Goal: Task Accomplishment & Management: Use online tool/utility

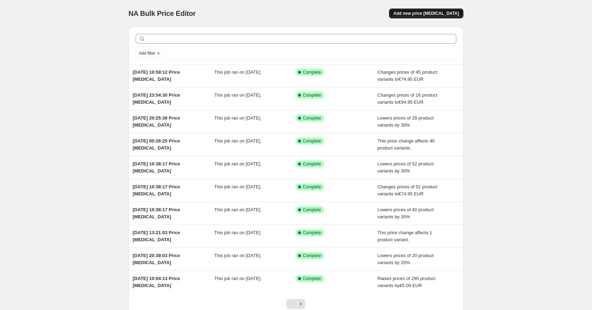
click at [431, 12] on span "Add new price [MEDICAL_DATA]" at bounding box center [426, 14] width 66 height 6
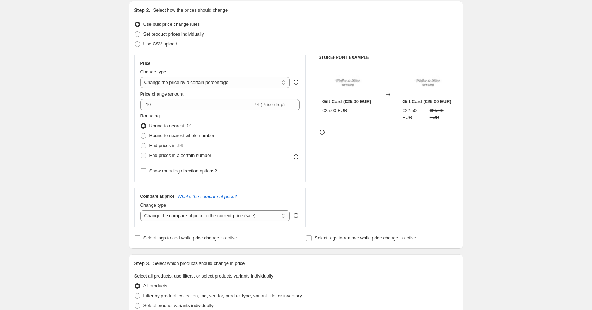
scroll to position [79, 0]
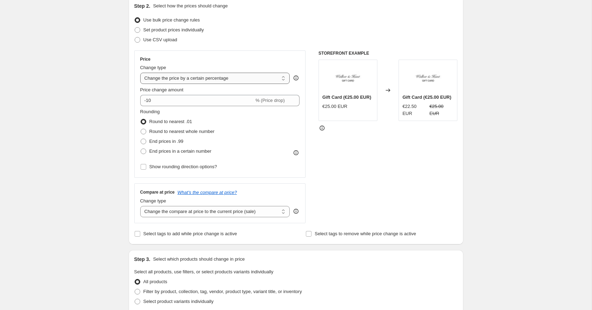
click at [167, 78] on select "Change the price to a certain amount Change the price by a certain amount Chang…" at bounding box center [215, 78] width 150 height 11
select select "to"
click at [140, 73] on select "Change the price to a certain amount Change the price by a certain amount Chang…" at bounding box center [215, 78] width 150 height 11
type input "80.00"
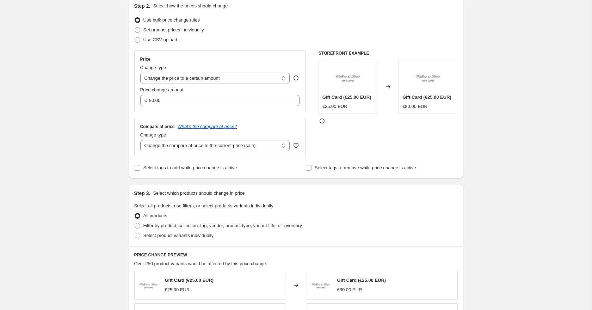
click at [82, 78] on div "Create new price [MEDICAL_DATA]. This page is ready Create new price [MEDICAL_D…" at bounding box center [296, 260] width 592 height 679
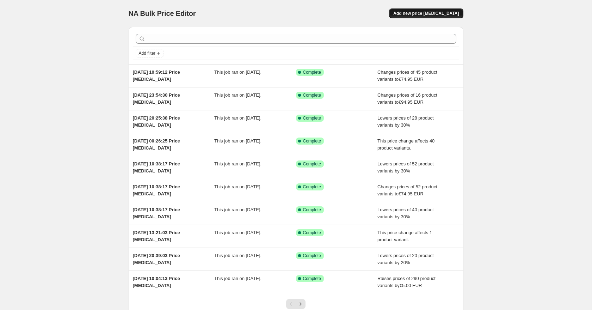
click at [438, 17] on button "Add new price [MEDICAL_DATA]" at bounding box center [426, 13] width 74 height 10
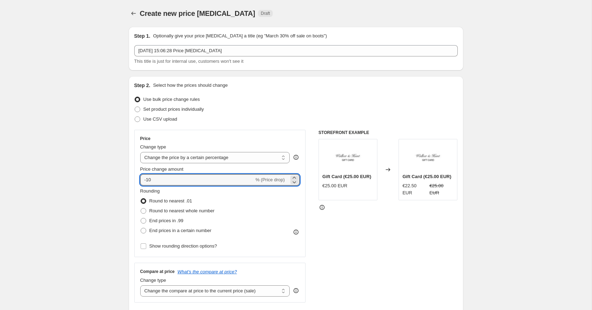
drag, startPoint x: 172, startPoint y: 182, endPoint x: 132, endPoint y: 181, distance: 39.5
click at [132, 181] on div "Step 2. Select how the prices should change Use bulk price change rules Set pro…" at bounding box center [296, 199] width 335 height 247
click at [200, 154] on select "Change the price to a certain amount Change the price by a certain amount Chang…" at bounding box center [215, 157] width 150 height 11
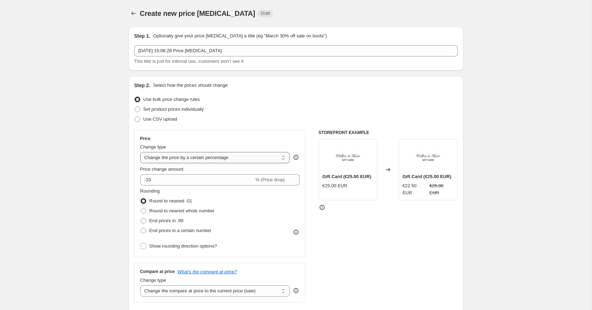
select select "bcap"
click at [140, 152] on select "Change the price to a certain amount Change the price by a certain amount Chang…" at bounding box center [215, 157] width 150 height 11
type input "-12.00"
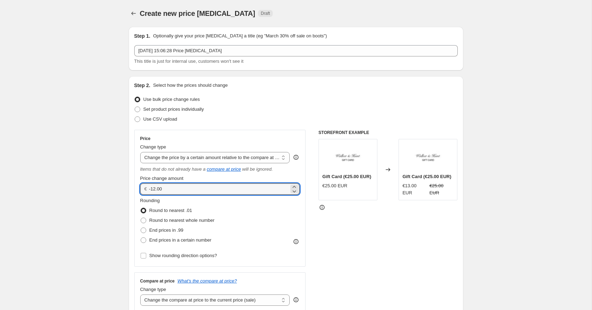
drag, startPoint x: 165, startPoint y: 189, endPoint x: 140, endPoint y: 189, distance: 25.0
click at [140, 189] on div "€ -12.00" at bounding box center [220, 188] width 160 height 11
click at [175, 160] on select "Change the price to a certain amount Change the price by a certain amount Chang…" at bounding box center [215, 157] width 150 height 11
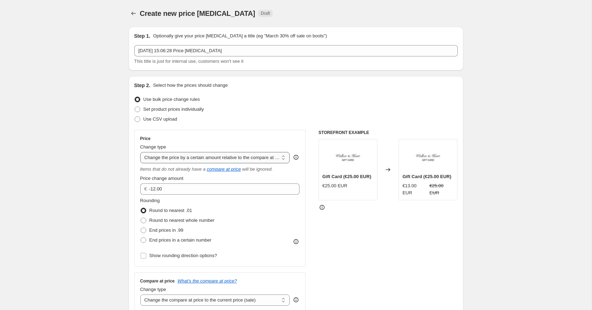
select select "pcap"
click at [140, 152] on select "Change the price to a certain amount Change the price by a certain amount Chang…" at bounding box center [215, 157] width 150 height 11
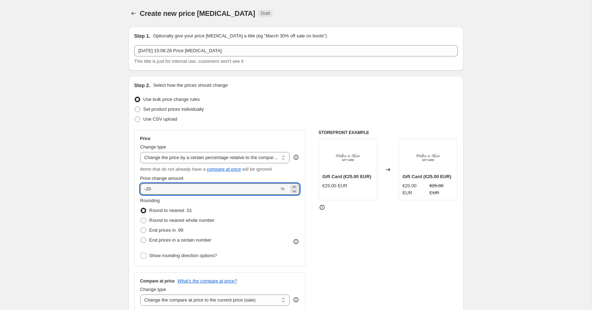
drag, startPoint x: 173, startPoint y: 192, endPoint x: 138, endPoint y: 192, distance: 34.5
click at [138, 192] on div "Price Change type Change the price to a certain amount Change the price by a ce…" at bounding box center [220, 198] width 172 height 137
type input "0"
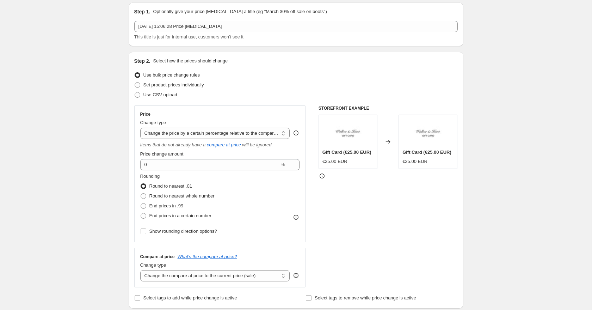
scroll to position [29, 0]
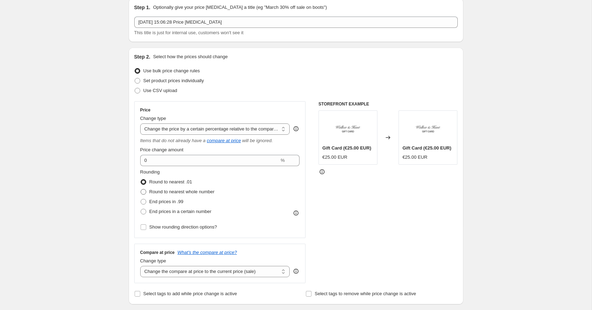
click at [143, 194] on span at bounding box center [144, 192] width 6 height 6
click at [141, 189] on input "Round to nearest whole number" at bounding box center [141, 189] width 0 height 0
radio input "true"
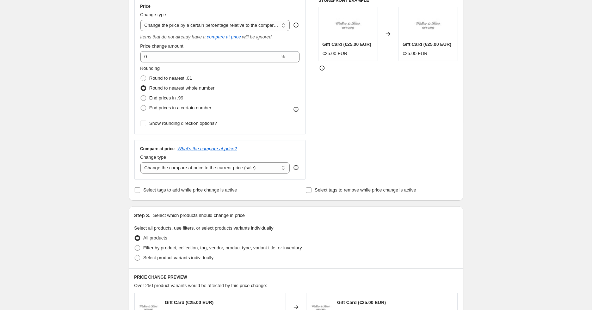
scroll to position [146, 0]
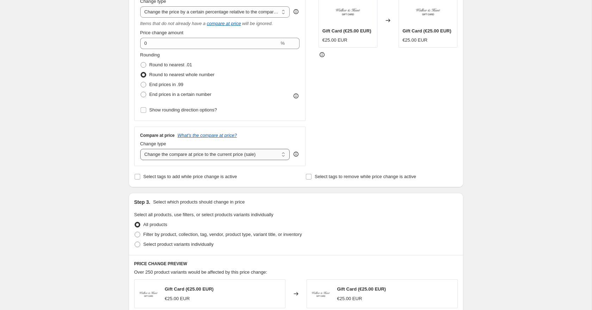
click at [156, 157] on select "Change the compare at price to the current price (sale) Change the compare at p…" at bounding box center [215, 154] width 150 height 11
select select "no_change"
click at [140, 149] on select "Change the compare at price to the current price (sale) Change the compare at p…" at bounding box center [215, 154] width 150 height 11
click at [94, 164] on div "Create new price change job. This page is ready Create new price change job Dra…" at bounding box center [296, 230] width 592 height 753
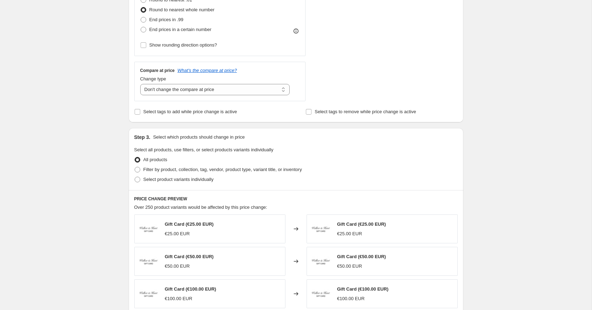
scroll to position [217, 0]
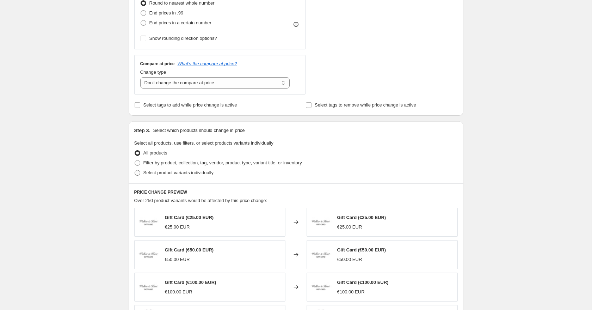
click at [138, 172] on span at bounding box center [138, 173] width 6 height 6
click at [135, 170] on input "Select product variants individually" at bounding box center [135, 170] width 0 height 0
radio input "true"
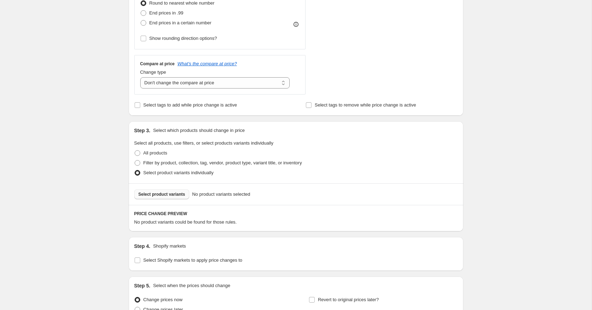
click at [160, 196] on span "Select product variants" at bounding box center [162, 194] width 47 height 6
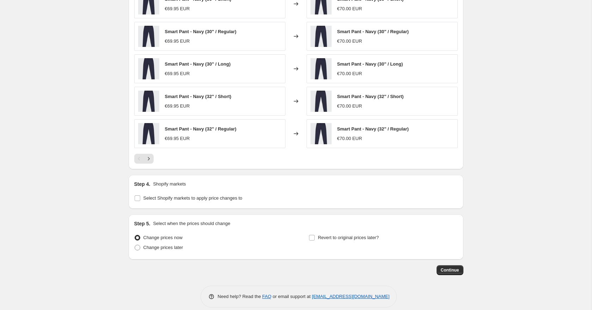
scroll to position [465, 0]
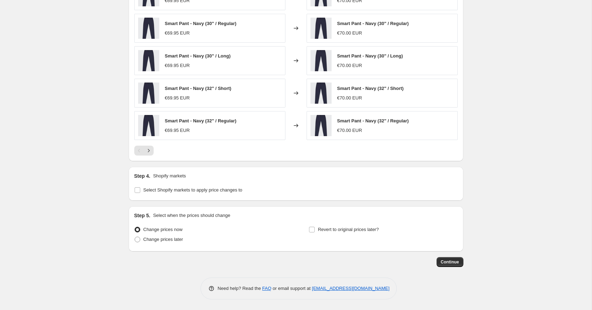
click at [135, 195] on div "Step 4. Shopify markets Select Shopify markets to apply price changes to" at bounding box center [296, 184] width 335 height 34
click at [135, 192] on input "Select Shopify markets to apply price changes to" at bounding box center [138, 190] width 6 height 6
checkbox input "true"
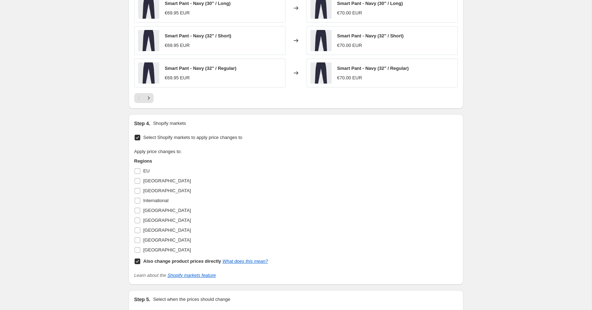
scroll to position [544, 0]
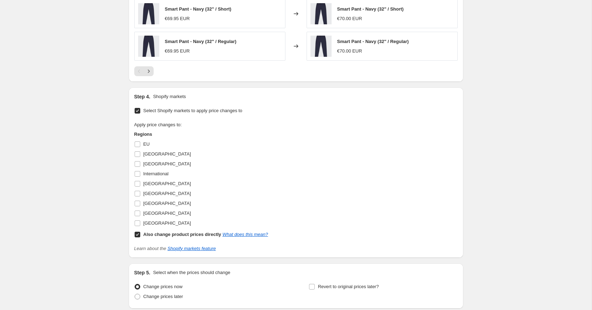
click at [136, 233] on input "Also change product prices directly What does this mean?" at bounding box center [138, 235] width 6 height 6
checkbox input "false"
click at [134, 223] on div "Step 4. Shopify markets Select Shopify markets to apply price changes to Apply …" at bounding box center [296, 172] width 335 height 170
click at [137, 223] on input "United States" at bounding box center [138, 223] width 6 height 6
checkbox input "true"
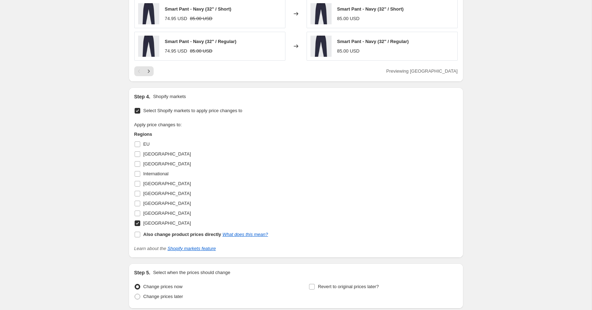
scroll to position [601, 0]
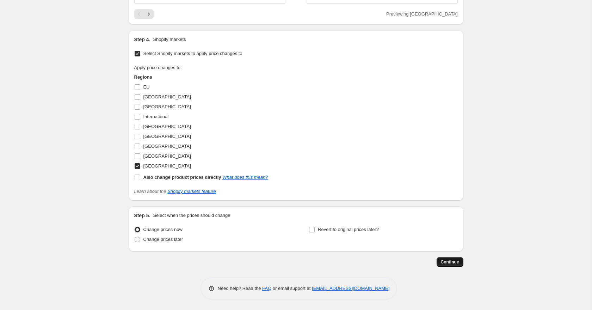
click at [459, 265] on button "Continue" at bounding box center [450, 262] width 27 height 10
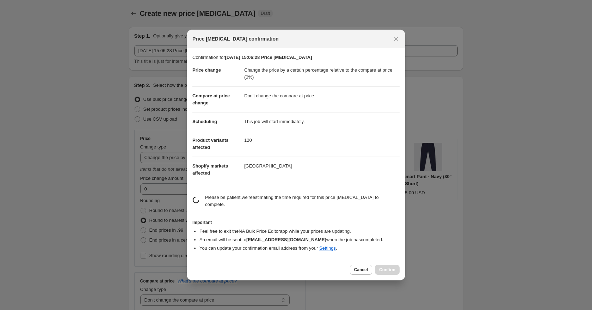
scroll to position [0, 0]
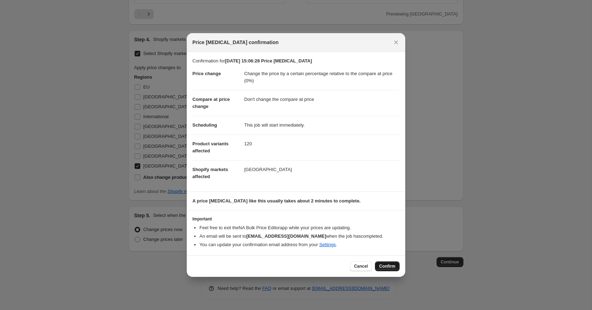
click at [392, 269] on span "Confirm" at bounding box center [387, 266] width 16 height 6
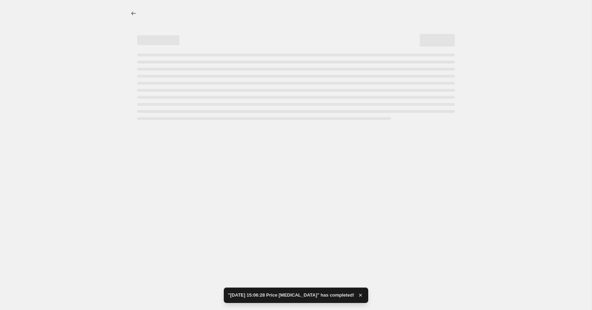
select select "pcap"
select select "no_change"
select select "pcap"
select select "no_change"
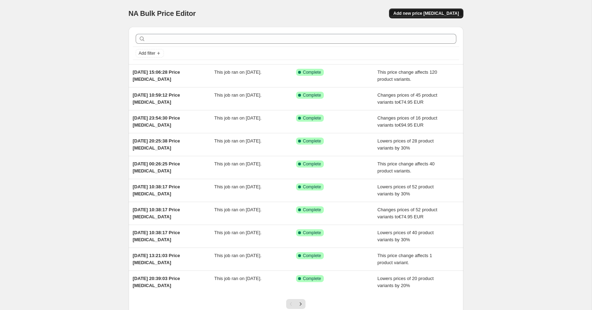
click at [429, 12] on span "Add new price [MEDICAL_DATA]" at bounding box center [426, 14] width 66 height 6
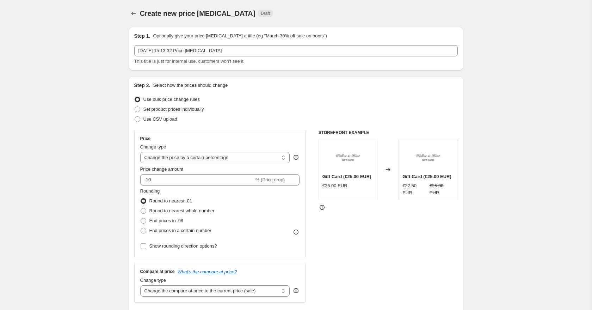
click at [181, 159] on select "Change the price to a certain amount Change the price by a certain amount Chang…" at bounding box center [215, 157] width 150 height 11
select select "to"
click at [140, 152] on select "Change the price to a certain amount Change the price by a certain amount Chang…" at bounding box center [215, 157] width 150 height 11
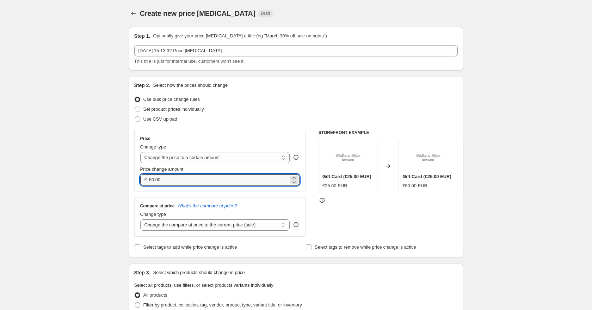
drag, startPoint x: 164, startPoint y: 182, endPoint x: 145, endPoint y: 182, distance: 19.4
click at [146, 182] on div "€ 80.00" at bounding box center [220, 179] width 160 height 11
type input "69.00"
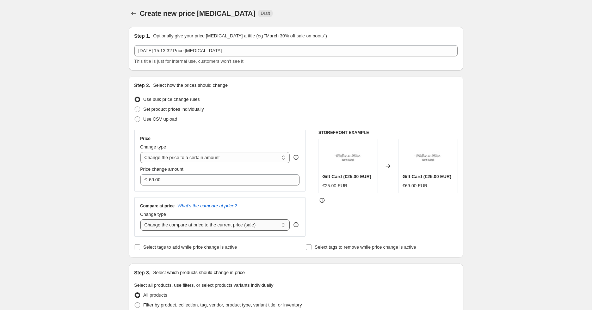
click at [158, 223] on select "Change the compare at price to the current price (sale) Change the compare at p…" at bounding box center [215, 224] width 150 height 11
select select "to"
click at [140, 219] on select "Change the compare at price to the current price (sale) Change the compare at p…" at bounding box center [215, 224] width 150 height 11
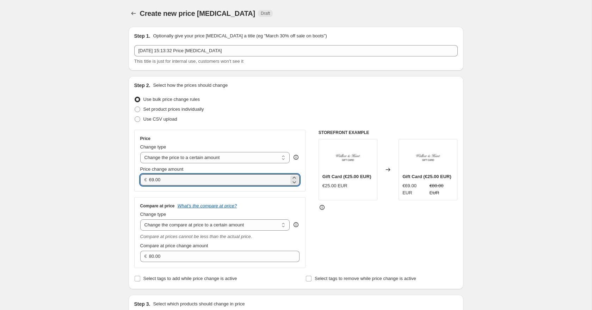
drag, startPoint x: 168, startPoint y: 182, endPoint x: 139, endPoint y: 179, distance: 29.4
click at [139, 179] on div "Price Change type Change the price to a certain amount Change the price by a ce…" at bounding box center [220, 161] width 172 height 62
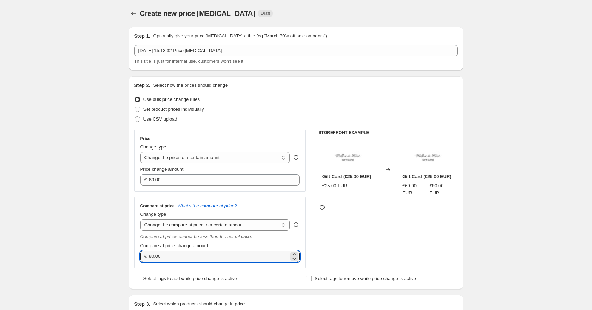
drag, startPoint x: 176, startPoint y: 259, endPoint x: 140, endPoint y: 254, distance: 36.6
click at [141, 255] on div "€ 80.00" at bounding box center [220, 256] width 160 height 11
paste input "69"
type input "69.00"
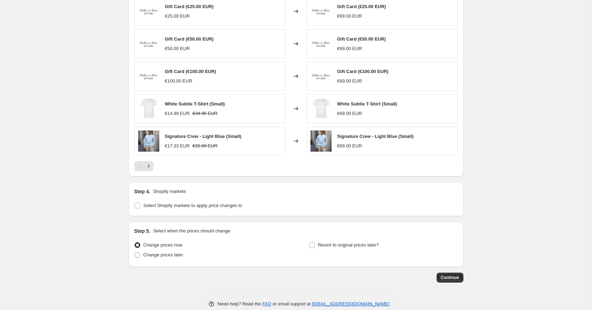
scroll to position [400, 0]
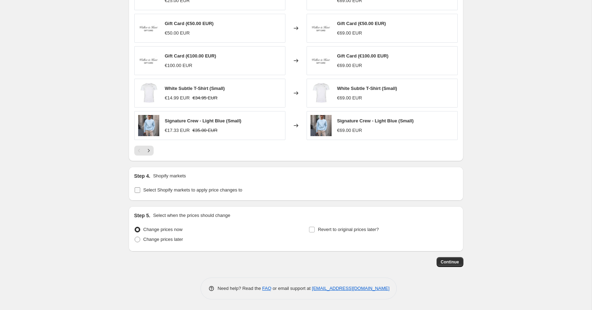
click at [136, 191] on input "Select Shopify markets to apply price changes to" at bounding box center [138, 190] width 6 height 6
checkbox input "true"
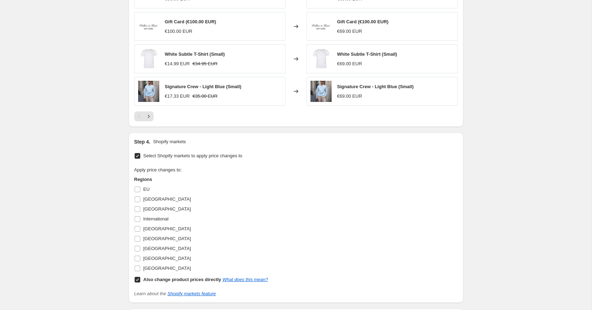
scroll to position [446, 0]
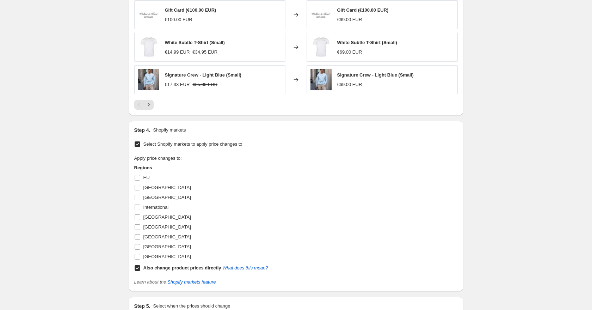
click at [138, 267] on input "Also change product prices directly What does this mean?" at bounding box center [138, 268] width 6 height 6
checkbox input "false"
click at [137, 257] on input "United States" at bounding box center [138, 257] width 6 height 6
checkbox input "true"
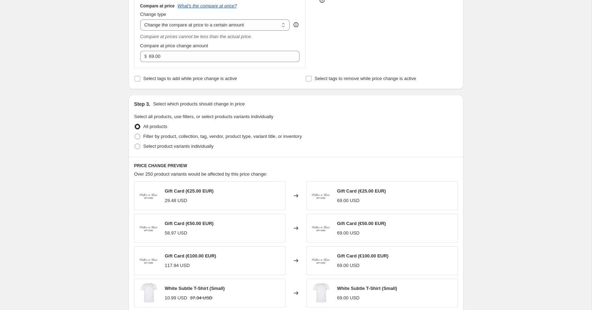
scroll to position [208, 0]
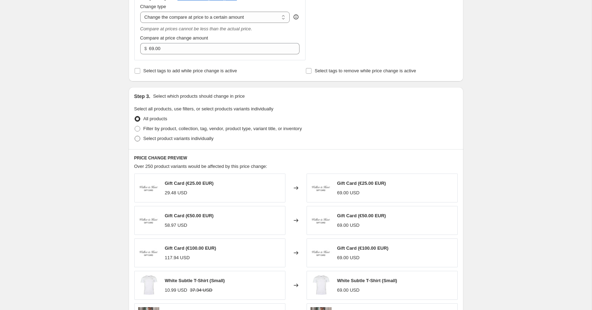
click at [137, 137] on span at bounding box center [138, 139] width 6 height 6
click at [135, 136] on input "Select product variants individually" at bounding box center [135, 136] width 0 height 0
radio input "true"
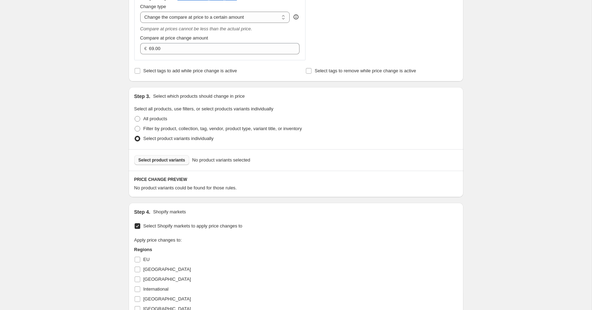
click at [162, 160] on span "Select product variants" at bounding box center [162, 160] width 47 height 6
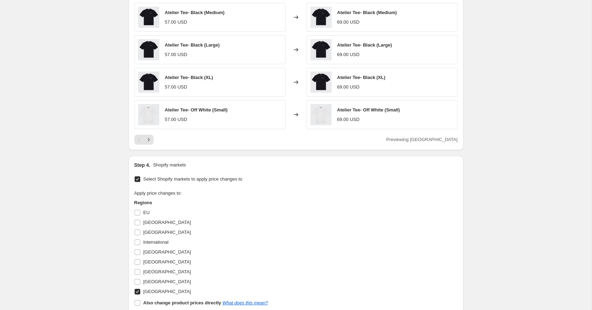
scroll to position [558, 0]
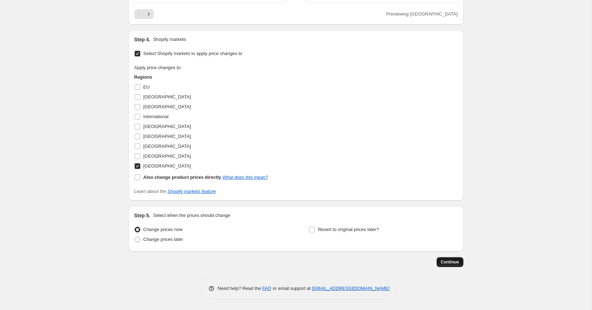
click at [457, 266] on button "Continue" at bounding box center [450, 262] width 27 height 10
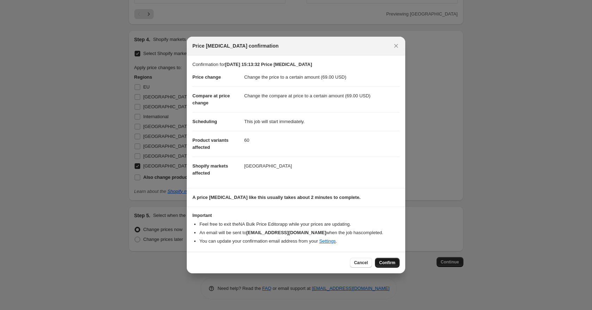
click at [390, 265] on span "Confirm" at bounding box center [387, 263] width 16 height 6
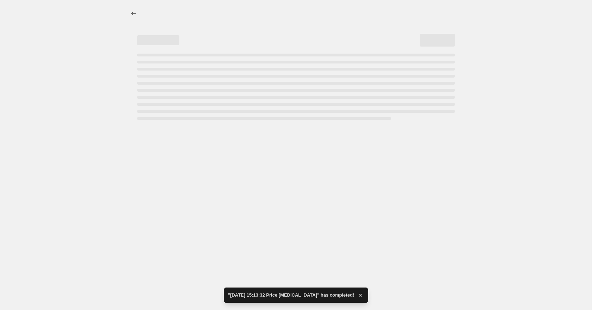
select select "to"
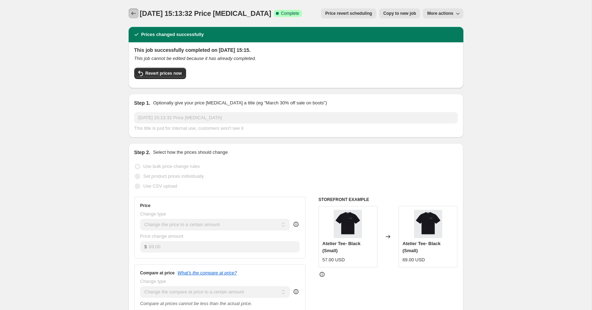
click at [134, 14] on icon "Price change jobs" at bounding box center [133, 13] width 7 height 7
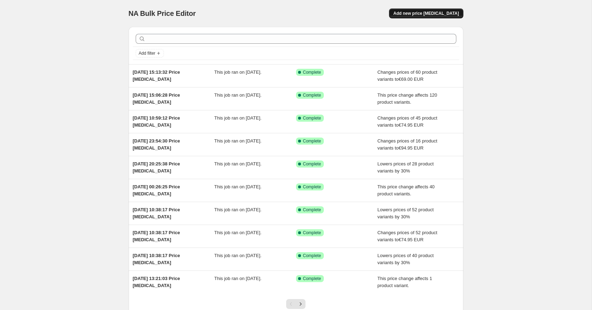
click at [419, 14] on span "Add new price [MEDICAL_DATA]" at bounding box center [426, 14] width 66 height 6
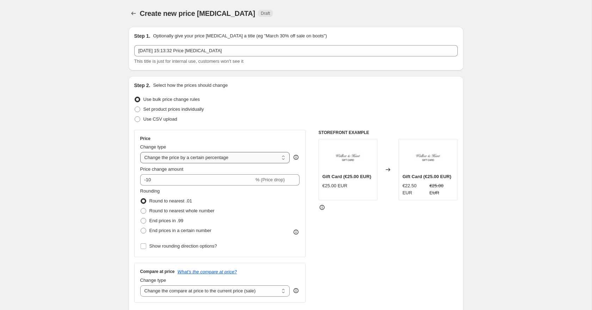
click at [160, 158] on select "Change the price to a certain amount Change the price by a certain amount Chang…" at bounding box center [215, 157] width 150 height 11
select select "to"
click at [140, 152] on select "Change the price to a certain amount Change the price by a certain amount Chang…" at bounding box center [215, 157] width 150 height 11
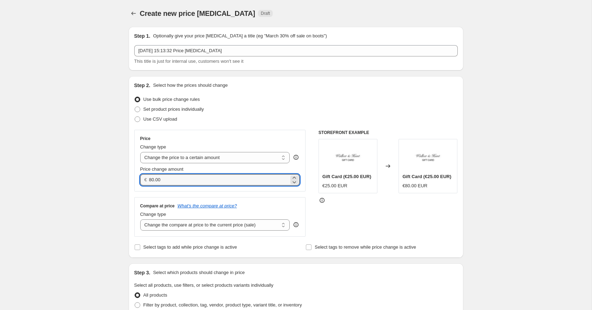
drag, startPoint x: 163, startPoint y: 181, endPoint x: 144, endPoint y: 181, distance: 18.7
click at [145, 181] on div "€ 80.00" at bounding box center [220, 179] width 160 height 11
type input "99.00"
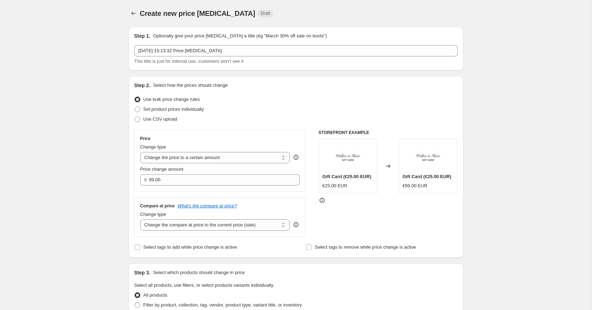
click at [152, 220] on select "Change the compare at price to the current price (sale) Change the compare at p…" at bounding box center [215, 224] width 150 height 11
select select "by"
click at [140, 219] on select "Change the compare at price to the current price (sale) Change the compare at p…" at bounding box center [215, 224] width 150 height 11
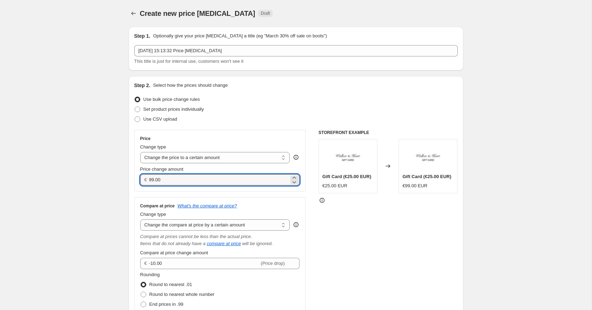
drag, startPoint x: 166, startPoint y: 179, endPoint x: 139, endPoint y: 179, distance: 27.5
click at [139, 179] on div "Price Change type Change the price to a certain amount Change the price by a ce…" at bounding box center [220, 161] width 172 height 62
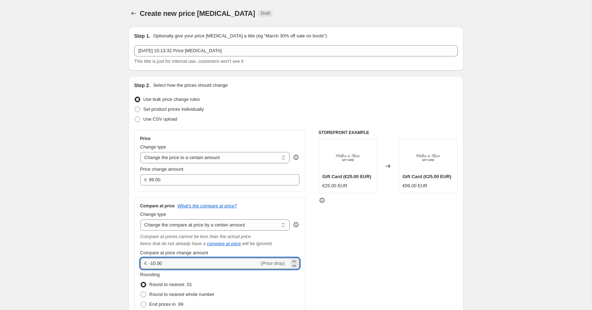
drag, startPoint x: 176, startPoint y: 265, endPoint x: 141, endPoint y: 263, distance: 35.0
click at [141, 263] on div "€ -10.00 (Price drop)" at bounding box center [220, 263] width 160 height 11
paste input "99"
type input "99.00"
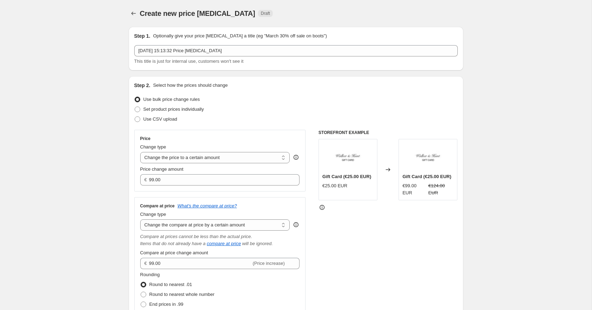
click at [154, 224] on select "Change the compare at price to the current price (sale) Change the compare at p…" at bounding box center [215, 224] width 150 height 11
select select "to"
click at [140, 219] on select "Change the compare at price to the current price (sale) Change the compare at p…" at bounding box center [215, 224] width 150 height 11
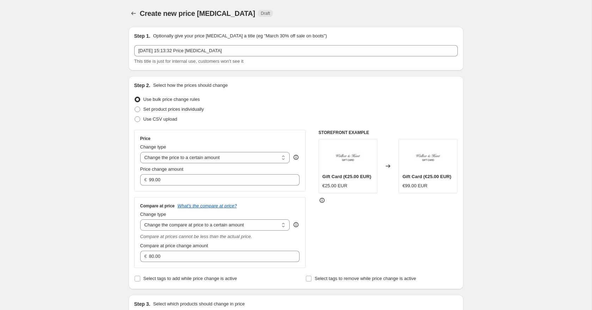
drag, startPoint x: 170, startPoint y: 257, endPoint x: 138, endPoint y: 256, distance: 32.1
click at [138, 256] on div "Compare at price What's the compare at price? Change type Change the compare at…" at bounding box center [220, 232] width 172 height 71
paste input "99"
type input "99.00"
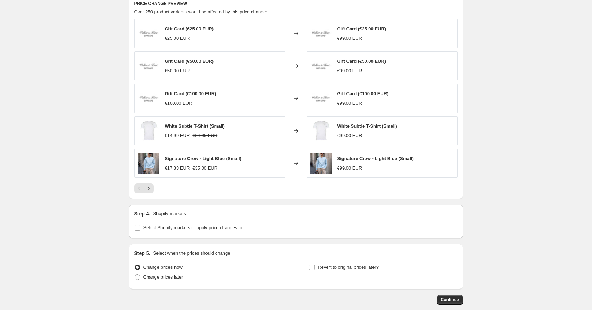
scroll to position [400, 0]
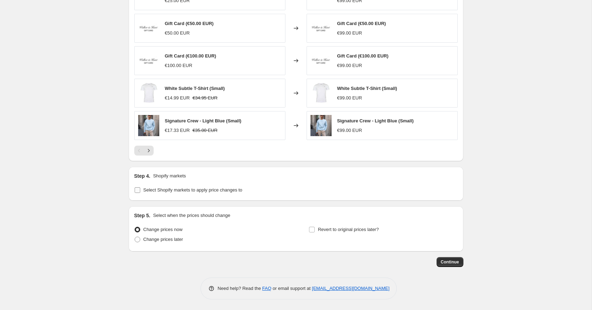
click at [140, 192] on input "Select Shopify markets to apply price changes to" at bounding box center [138, 190] width 6 height 6
checkbox input "true"
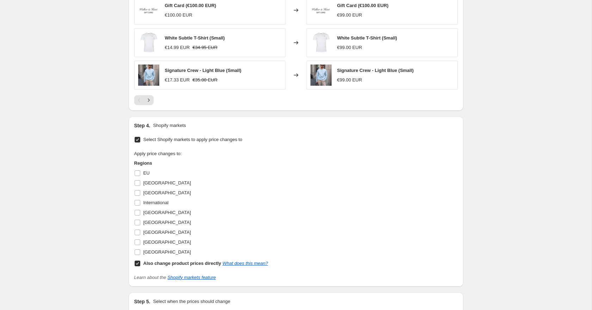
scroll to position [472, 0]
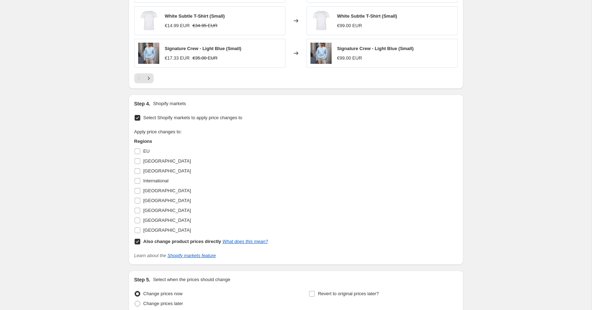
click at [138, 243] on input "Also change product prices directly What does this mean?" at bounding box center [138, 242] width 6 height 6
checkbox input "false"
click at [137, 229] on input "United States" at bounding box center [138, 230] width 6 height 6
checkbox input "true"
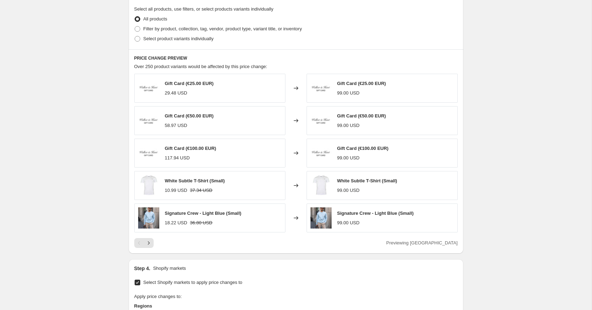
scroll to position [303, 0]
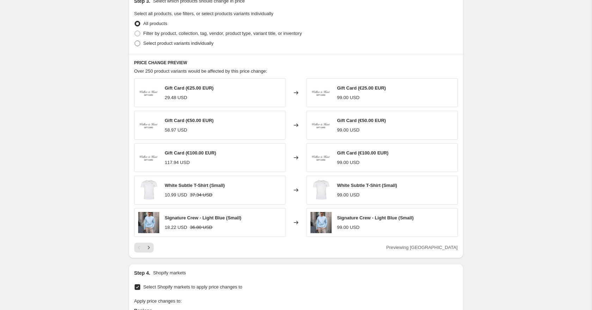
click at [140, 42] on span at bounding box center [138, 44] width 6 height 6
click at [135, 41] on input "Select product variants individually" at bounding box center [135, 41] width 0 height 0
radio input "true"
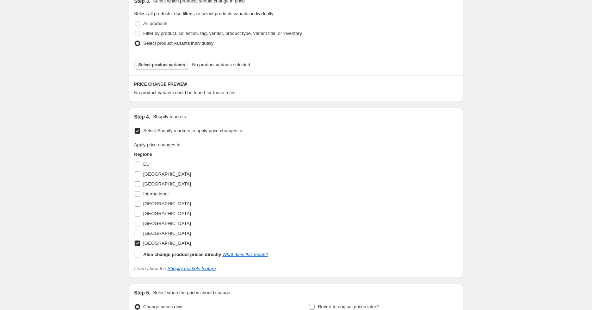
click at [155, 66] on span "Select product variants" at bounding box center [162, 65] width 47 height 6
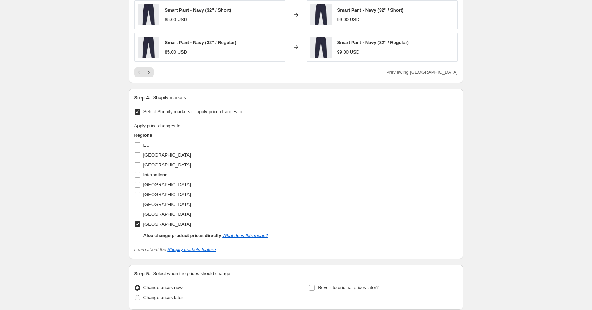
scroll to position [558, 0]
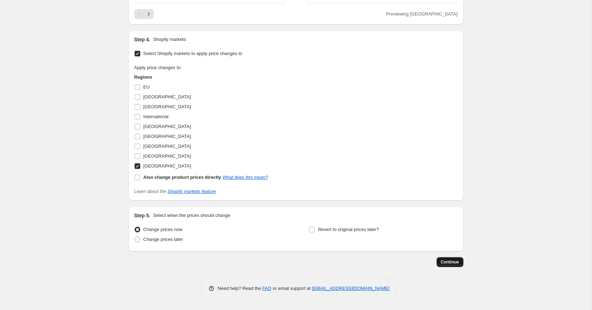
click at [456, 260] on span "Continue" at bounding box center [450, 262] width 18 height 6
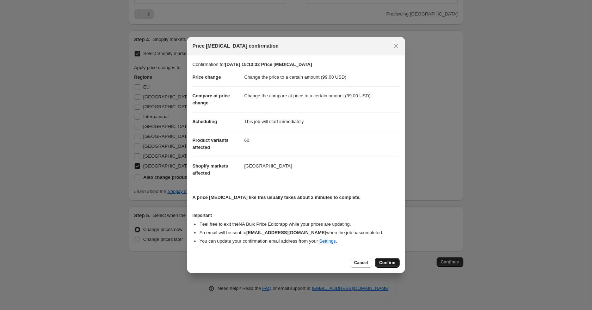
click at [391, 265] on span "Confirm" at bounding box center [387, 263] width 16 height 6
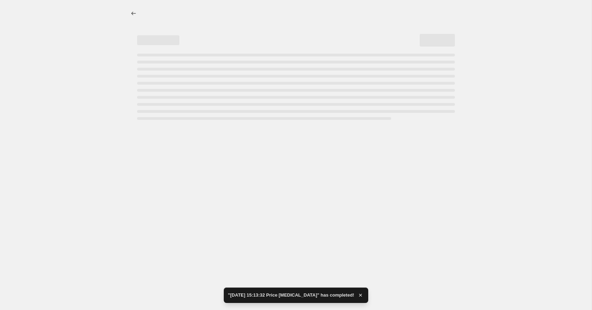
select select "to"
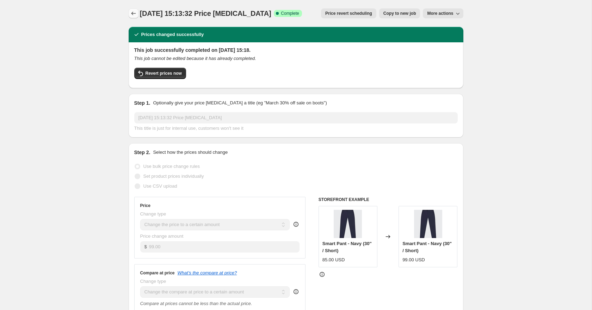
click at [134, 11] on icon "Price change jobs" at bounding box center [133, 13] width 7 height 7
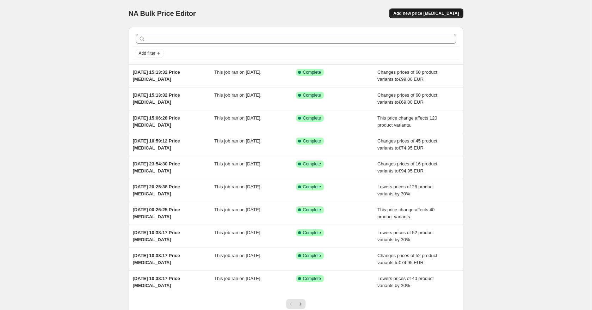
click at [425, 14] on span "Add new price [MEDICAL_DATA]" at bounding box center [426, 14] width 66 height 6
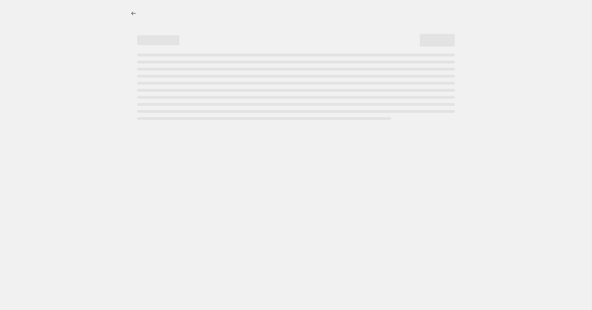
select select "percentage"
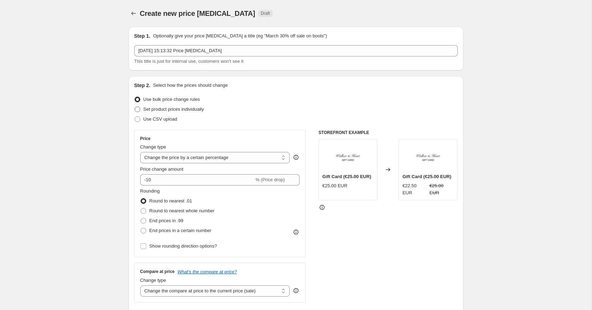
click at [138, 113] on label "Set product prices individually" at bounding box center [169, 109] width 70 height 10
click at [135, 107] on input "Set product prices individually" at bounding box center [135, 106] width 0 height 0
radio input "true"
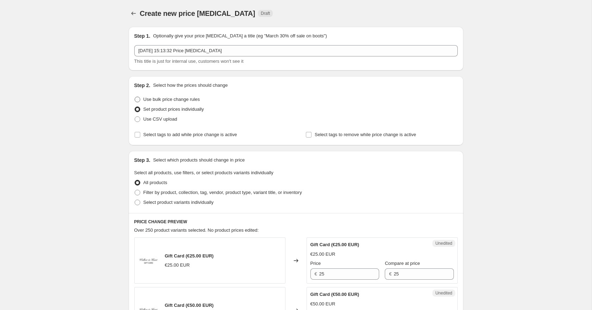
click at [140, 102] on span at bounding box center [138, 100] width 6 height 6
click at [135, 97] on input "Use bulk price change rules" at bounding box center [135, 97] width 0 height 0
radio input "true"
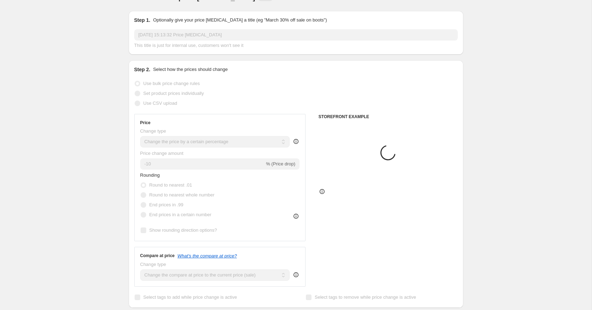
scroll to position [18, 0]
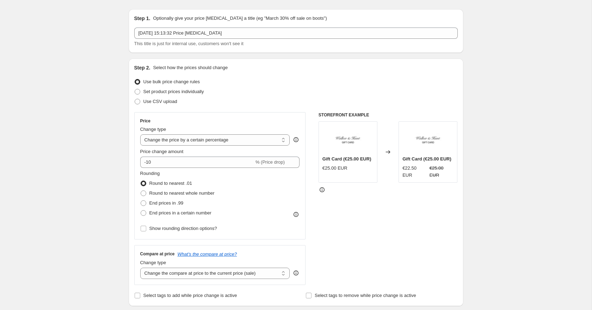
click at [168, 132] on div "Change type" at bounding box center [215, 129] width 150 height 7
click at [168, 142] on select "Change the price to a certain amount Change the price by a certain amount Chang…" at bounding box center [215, 139] width 150 height 11
select select "to"
click at [140, 134] on select "Change the price to a certain amount Change the price by a certain amount Chang…" at bounding box center [215, 139] width 150 height 11
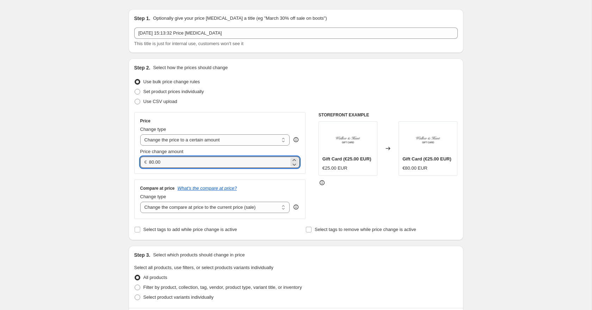
drag, startPoint x: 171, startPoint y: 164, endPoint x: 145, endPoint y: 162, distance: 25.8
click at [146, 162] on div "€ 80.00" at bounding box center [220, 162] width 160 height 11
type input "99.00"
click at [127, 163] on div "Step 1. Optionally give your price change job a title (eg "March 30% off sale o…" at bounding box center [293, 311] width 341 height 614
drag, startPoint x: 163, startPoint y: 164, endPoint x: 145, endPoint y: 163, distance: 17.6
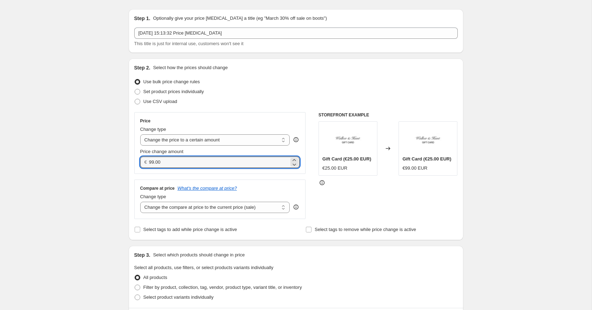
click at [145, 163] on div "€ 99.00" at bounding box center [220, 162] width 160 height 11
click at [168, 203] on select "Change the compare at price to the current price (sale) Change the compare at p…" at bounding box center [215, 207] width 150 height 11
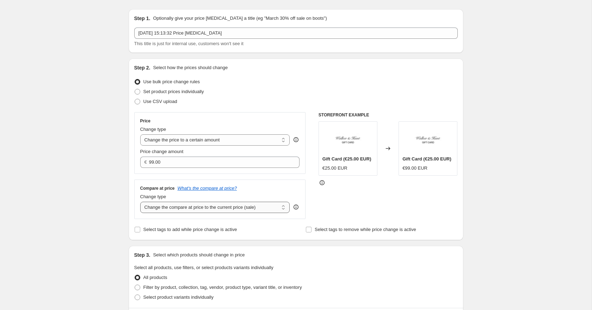
select select "to"
click at [140, 202] on select "Change the compare at price to the current price (sale) Change the compare at p…" at bounding box center [215, 207] width 150 height 11
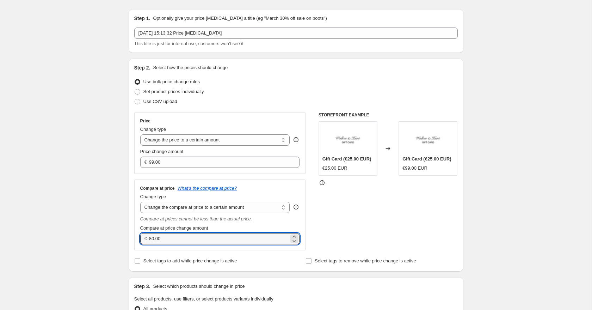
drag, startPoint x: 172, startPoint y: 239, endPoint x: 138, endPoint y: 237, distance: 34.6
click at [139, 237] on div "Compare at price What's the compare at price? Change type Change the compare at…" at bounding box center [220, 214] width 172 height 71
paste input "99"
type input "99.00"
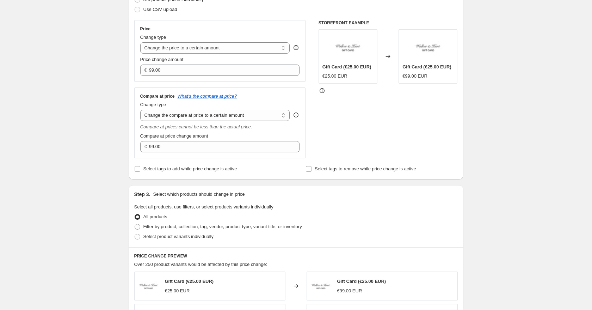
scroll to position [111, 0]
click at [138, 235] on span at bounding box center [138, 236] width 6 height 6
click at [135, 233] on input "Select product variants individually" at bounding box center [135, 233] width 0 height 0
radio input "true"
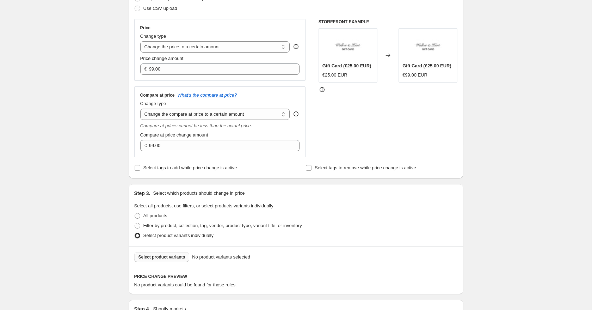
click at [167, 258] on span "Select product variants" at bounding box center [162, 257] width 47 height 6
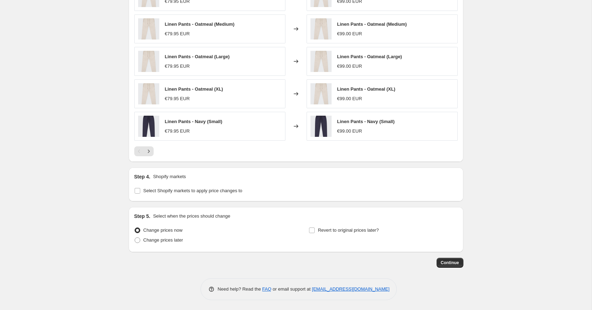
scroll to position [421, 0]
click at [138, 186] on label "Select Shopify markets to apply price changes to" at bounding box center [188, 190] width 108 height 10
click at [138, 187] on input "Select Shopify markets to apply price changes to" at bounding box center [138, 190] width 6 height 6
checkbox input "true"
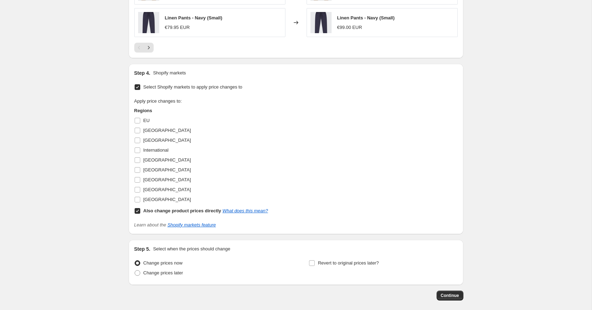
scroll to position [558, 0]
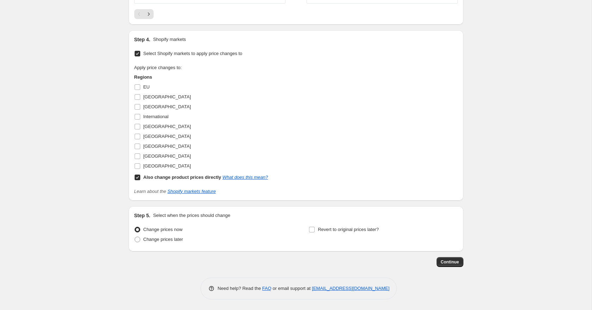
click at [138, 179] on input "Also change product prices directly What does this mean?" at bounding box center [138, 177] width 6 height 6
checkbox input "false"
click at [137, 168] on input "United States" at bounding box center [138, 166] width 6 height 6
checkbox input "true"
click at [455, 263] on span "Continue" at bounding box center [450, 262] width 18 height 6
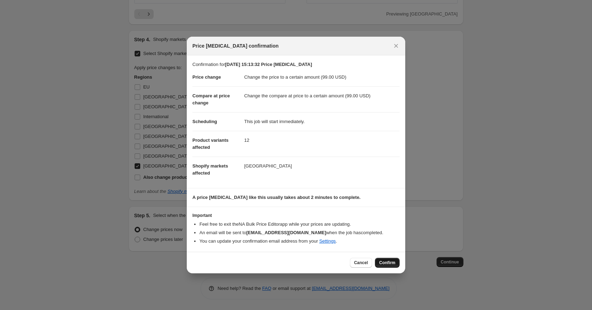
click at [392, 265] on span "Confirm" at bounding box center [387, 263] width 16 height 6
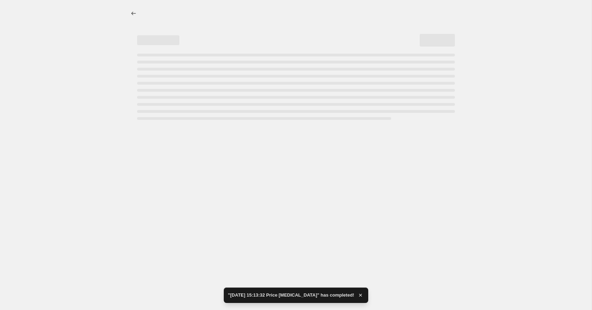
select select "to"
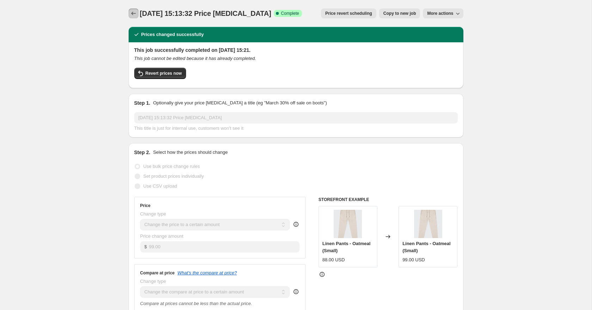
click at [136, 16] on icon "Price change jobs" at bounding box center [133, 13] width 7 height 7
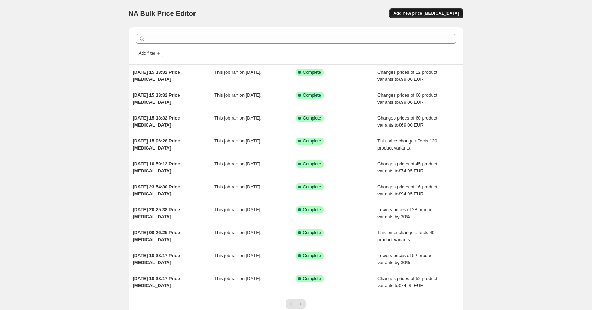
click at [442, 12] on span "Add new price [MEDICAL_DATA]" at bounding box center [426, 14] width 66 height 6
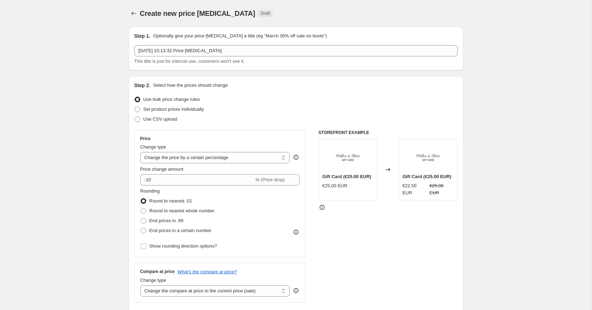
click at [212, 164] on div "Price Change type Change the price to a certain amount Change the price by a ce…" at bounding box center [220, 193] width 160 height 115
click at [201, 163] on select "Change the price to a certain amount Change the price by a certain amount Chang…" at bounding box center [215, 157] width 150 height 11
select select "to"
click at [140, 152] on select "Change the price to a certain amount Change the price by a certain amount Chang…" at bounding box center [215, 157] width 150 height 11
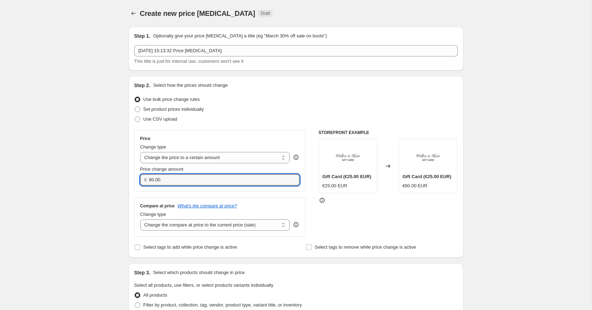
drag, startPoint x: 167, startPoint y: 181, endPoint x: 136, endPoint y: 175, distance: 31.2
click at [138, 176] on div "Price Change type Change the price to a certain amount Change the price by a ce…" at bounding box center [220, 161] width 172 height 62
type input "89.00"
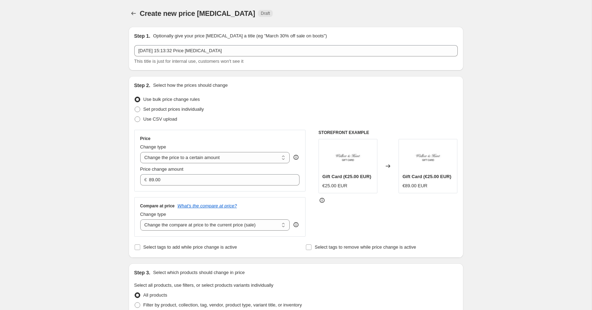
click at [165, 224] on select "Change the compare at price to the current price (sale) Change the compare at p…" at bounding box center [215, 224] width 150 height 11
select select "to"
click at [140, 219] on select "Change the compare at price to the current price (sale) Change the compare at p…" at bounding box center [215, 224] width 150 height 11
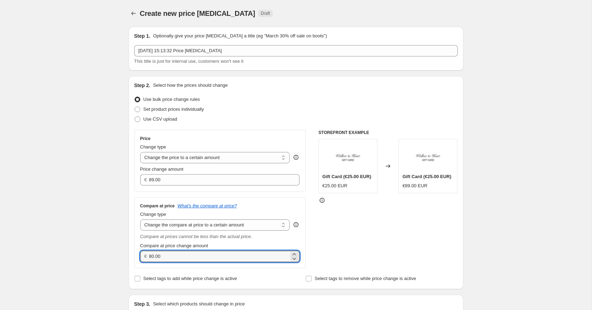
drag, startPoint x: 174, startPoint y: 257, endPoint x: 146, endPoint y: 254, distance: 28.4
click at [147, 254] on div "€ 80.00" at bounding box center [220, 256] width 160 height 11
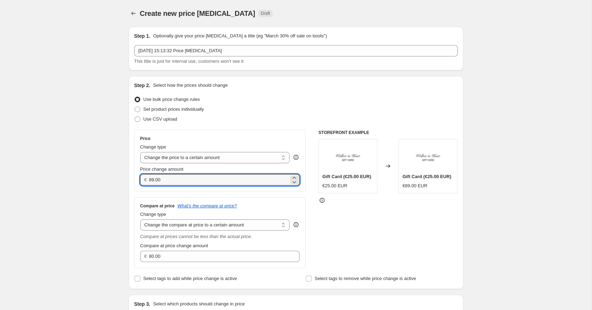
drag, startPoint x: 164, startPoint y: 178, endPoint x: 137, endPoint y: 178, distance: 27.5
click at [137, 178] on div "Price Change type Change the price to a certain amount Change the price by a ce…" at bounding box center [220, 161] width 172 height 62
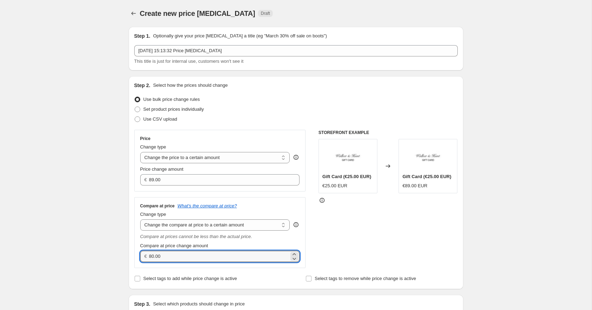
drag, startPoint x: 175, startPoint y: 260, endPoint x: 139, endPoint y: 254, distance: 37.1
click at [139, 255] on div "Compare at price What's the compare at price? Change type Change the compare at…" at bounding box center [220, 232] width 172 height 71
paste input "9"
type input "89.00"
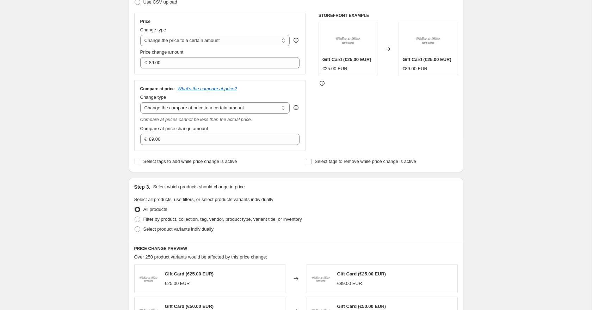
scroll to position [137, 0]
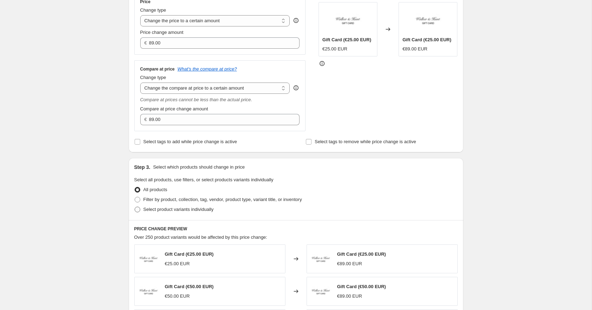
click at [137, 212] on span at bounding box center [138, 210] width 6 height 6
click at [135, 207] on input "Select product variants individually" at bounding box center [135, 207] width 0 height 0
radio input "true"
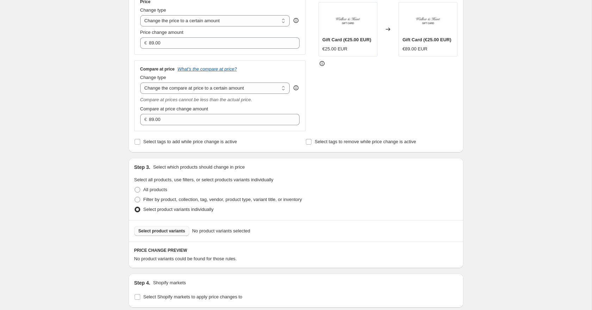
click at [164, 231] on span "Select product variants" at bounding box center [162, 231] width 47 height 6
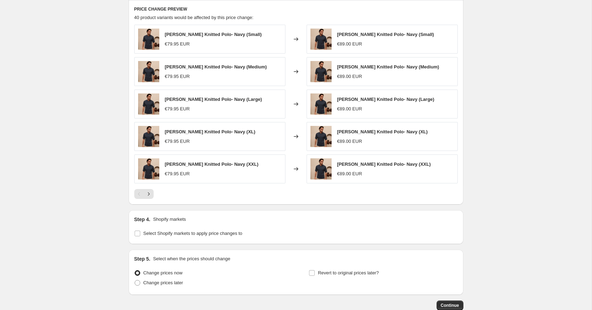
scroll to position [421, 0]
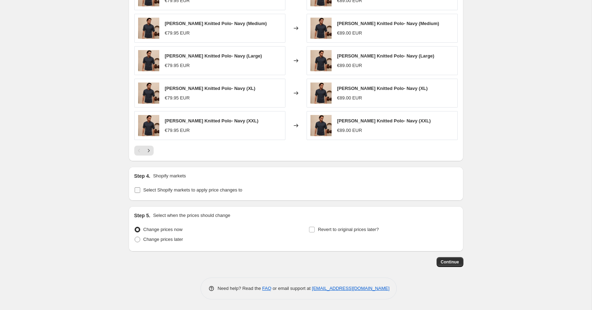
click at [137, 194] on label "Select Shopify markets to apply price changes to" at bounding box center [188, 190] width 108 height 10
click at [137, 193] on input "Select Shopify markets to apply price changes to" at bounding box center [138, 190] width 6 height 6
checkbox input "true"
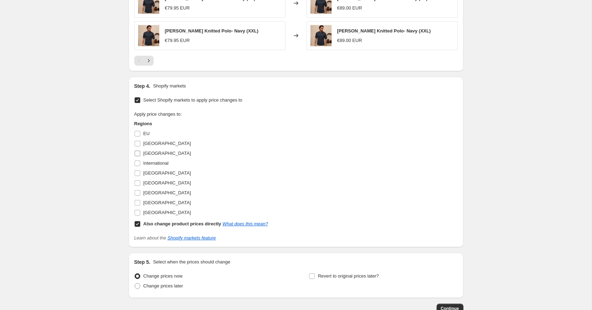
scroll to position [556, 0]
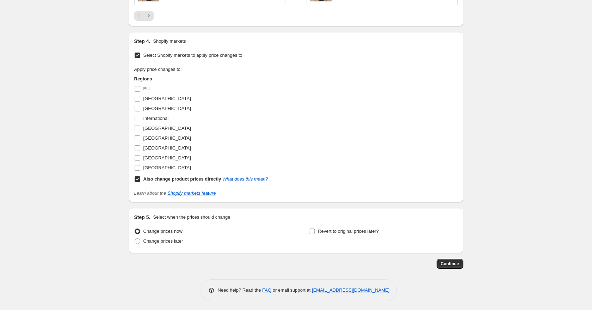
click at [137, 179] on input "Also change product prices directly What does this mean?" at bounding box center [138, 179] width 6 height 6
checkbox input "false"
click at [137, 168] on input "United States" at bounding box center [138, 168] width 6 height 6
checkbox input "true"
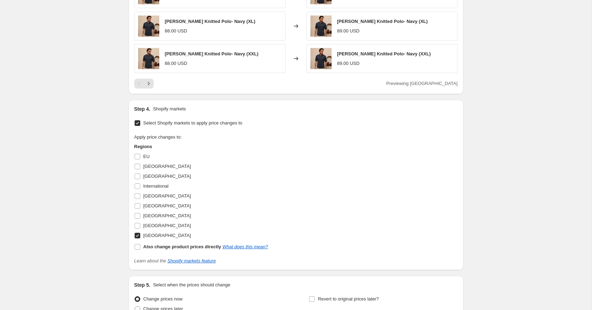
scroll to position [558, 0]
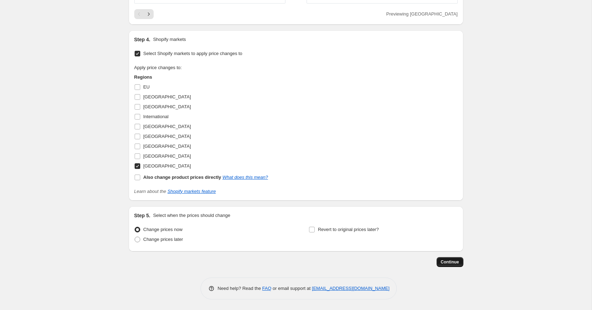
click at [456, 263] on span "Continue" at bounding box center [450, 262] width 18 height 6
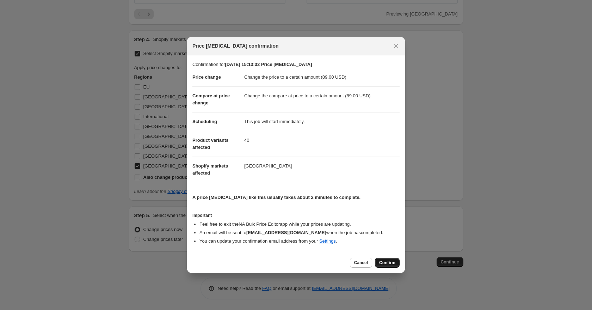
click at [387, 268] on button "Confirm" at bounding box center [387, 263] width 25 height 10
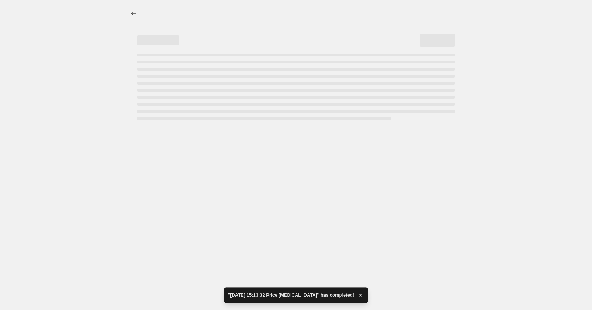
select select "to"
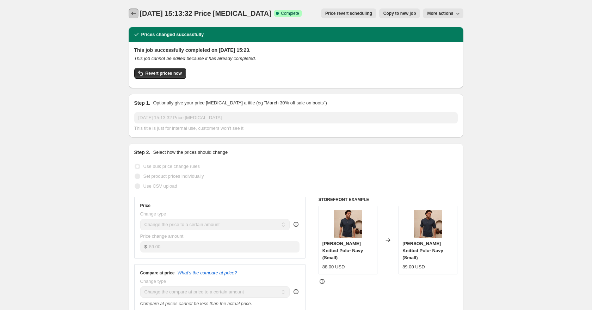
click at [132, 12] on icon "Price change jobs" at bounding box center [133, 13] width 7 height 7
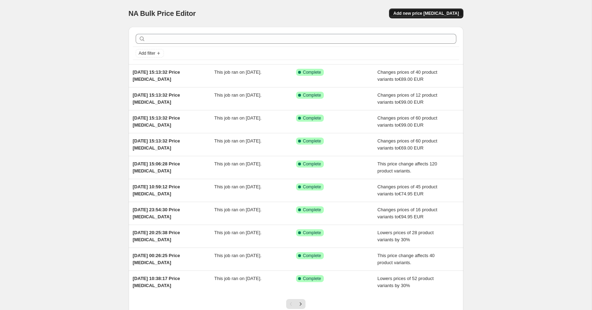
click at [434, 13] on span "Add new price [MEDICAL_DATA]" at bounding box center [426, 14] width 66 height 6
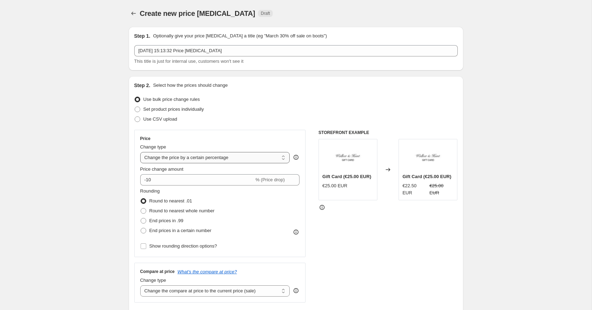
click at [185, 159] on select "Change the price to a certain amount Change the price by a certain amount Chang…" at bounding box center [215, 157] width 150 height 11
select select "to"
click at [140, 152] on select "Change the price to a certain amount Change the price by a certain amount Chang…" at bounding box center [215, 157] width 150 height 11
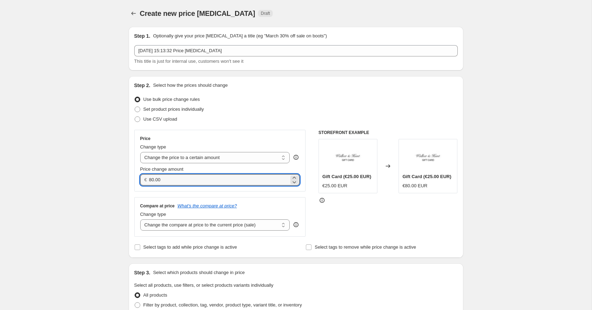
drag, startPoint x: 179, startPoint y: 179, endPoint x: 142, endPoint y: 179, distance: 36.7
click at [143, 179] on div "€ 80.00" at bounding box center [220, 179] width 160 height 11
type input "119.00"
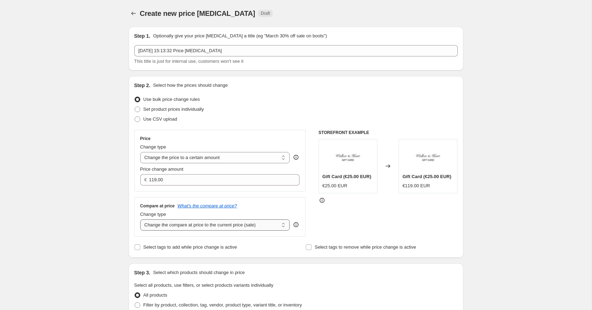
click at [176, 220] on select "Change the compare at price to the current price (sale) Change the compare at p…" at bounding box center [215, 224] width 150 height 11
select select "to"
click at [140, 219] on select "Change the compare at price to the current price (sale) Change the compare at p…" at bounding box center [215, 224] width 150 height 11
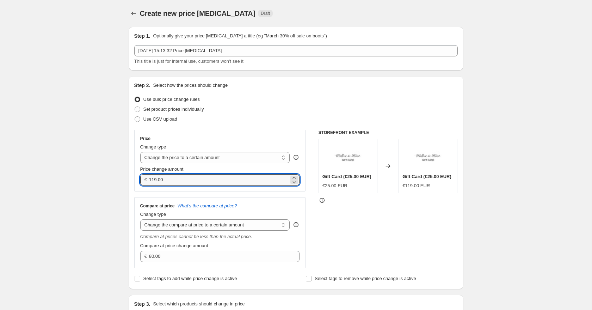
drag, startPoint x: 170, startPoint y: 182, endPoint x: 133, endPoint y: 180, distance: 36.3
click at [134, 180] on div "Price Change type Change the price to a certain amount Change the price by a ce…" at bounding box center [220, 161] width 172 height 62
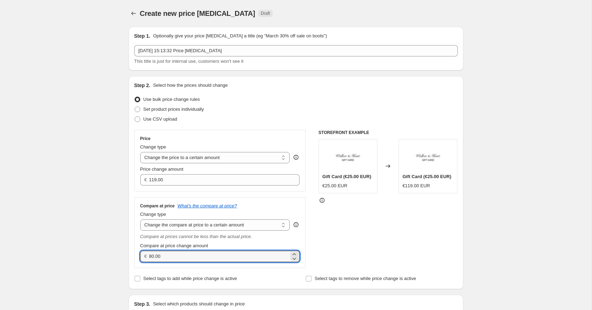
drag, startPoint x: 180, startPoint y: 258, endPoint x: 141, endPoint y: 254, distance: 39.3
click at [143, 254] on div "€ 80.00" at bounding box center [220, 256] width 160 height 11
paste input "119"
type input "119.00"
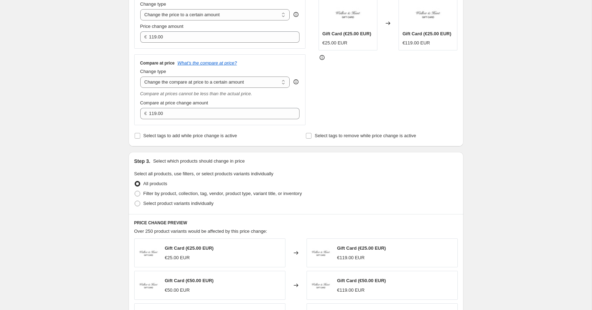
scroll to position [148, 0]
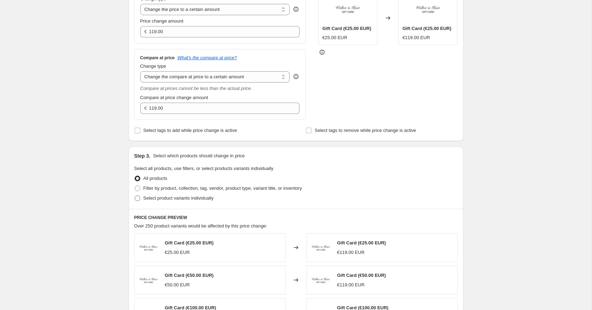
click at [136, 198] on span at bounding box center [138, 198] width 6 height 6
click at [135, 196] on input "Select product variants individually" at bounding box center [135, 195] width 0 height 0
radio input "true"
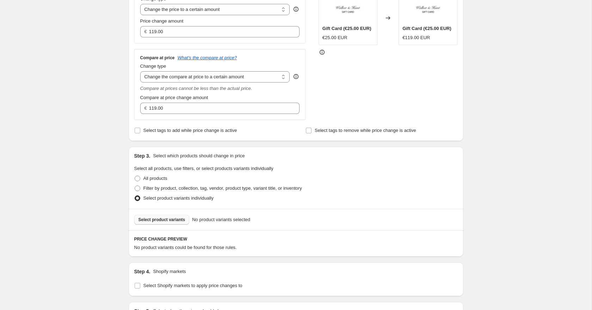
click at [169, 221] on span "Select product variants" at bounding box center [162, 220] width 47 height 6
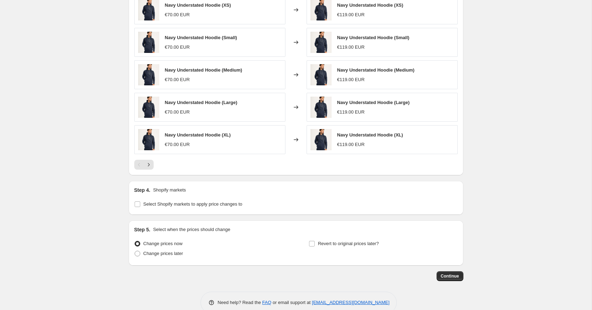
scroll to position [421, 0]
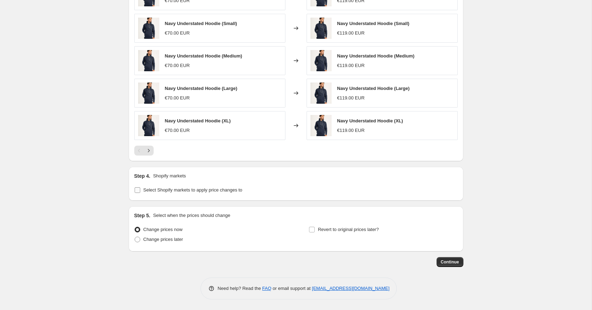
click at [140, 194] on label "Select Shopify markets to apply price changes to" at bounding box center [188, 190] width 108 height 10
click at [140, 193] on input "Select Shopify markets to apply price changes to" at bounding box center [138, 190] width 6 height 6
checkbox input "true"
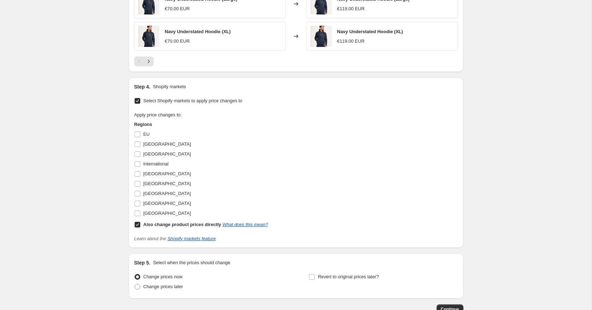
scroll to position [517, 0]
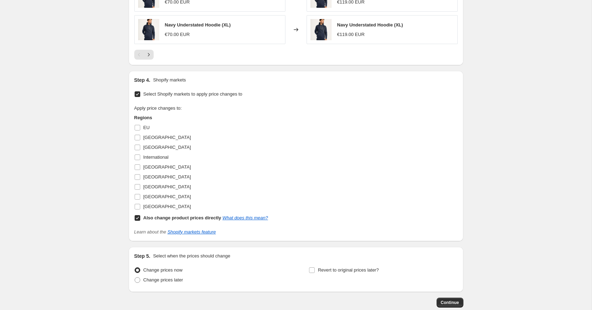
click at [138, 219] on input "Also change product prices directly What does this mean?" at bounding box center [138, 218] width 6 height 6
checkbox input "false"
click at [136, 207] on input "United States" at bounding box center [138, 207] width 6 height 6
checkbox input "true"
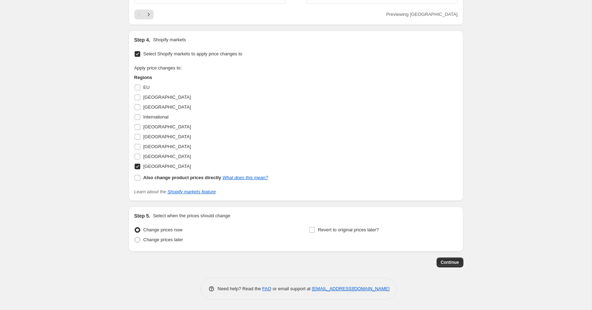
scroll to position [558, 0]
click at [457, 263] on span "Continue" at bounding box center [450, 262] width 18 height 6
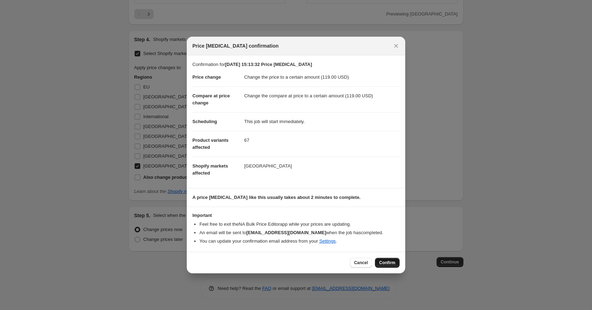
click at [389, 265] on span "Confirm" at bounding box center [387, 263] width 16 height 6
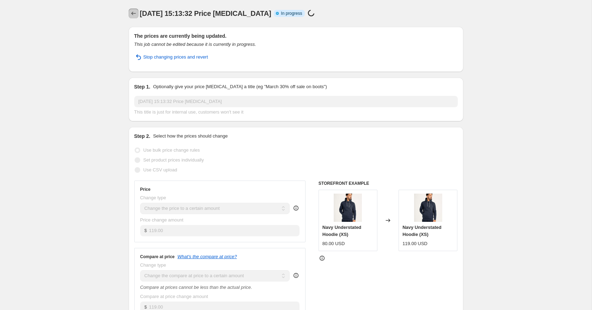
click at [133, 13] on icon "Price change jobs" at bounding box center [133, 13] width 7 height 7
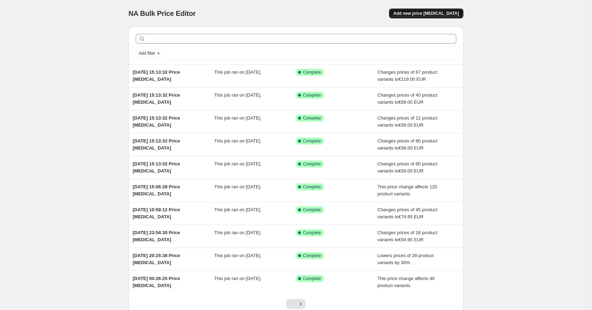
click at [418, 11] on span "Add new price [MEDICAL_DATA]" at bounding box center [426, 14] width 66 height 6
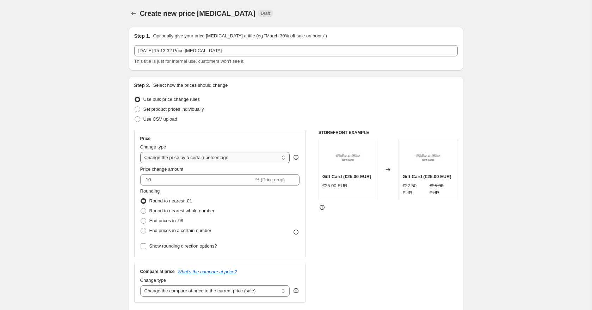
click at [196, 158] on select "Change the price to a certain amount Change the price by a certain amount Chang…" at bounding box center [215, 157] width 150 height 11
select select "to"
click at [140, 152] on select "Change the price to a certain amount Change the price by a certain amount Chang…" at bounding box center [215, 157] width 150 height 11
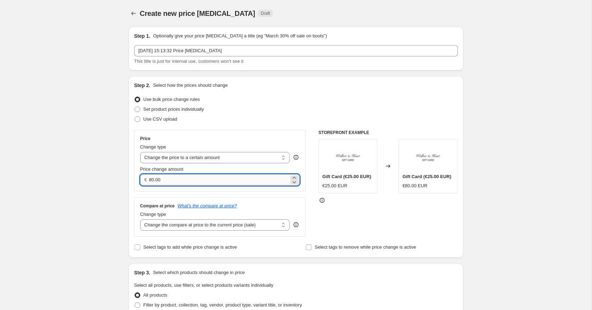
drag, startPoint x: 183, startPoint y: 183, endPoint x: 149, endPoint y: 180, distance: 33.6
click at [153, 180] on input "80.00" at bounding box center [219, 179] width 140 height 11
type input "8"
drag, startPoint x: 166, startPoint y: 183, endPoint x: 138, endPoint y: 181, distance: 27.6
click at [138, 181] on div "Price Change type Change the price to a certain amount Change the price by a ce…" at bounding box center [220, 161] width 172 height 62
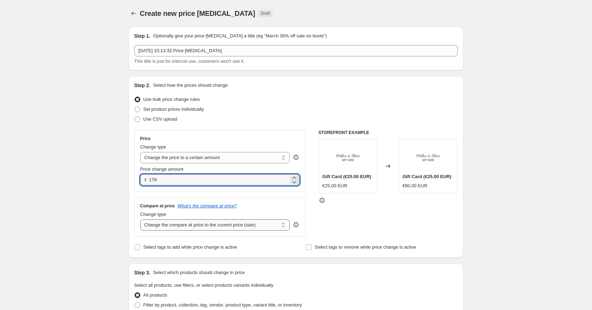
type input "179.00"
click at [164, 229] on select "Change the compare at price to the current price (sale) Change the compare at p…" at bounding box center [215, 224] width 150 height 11
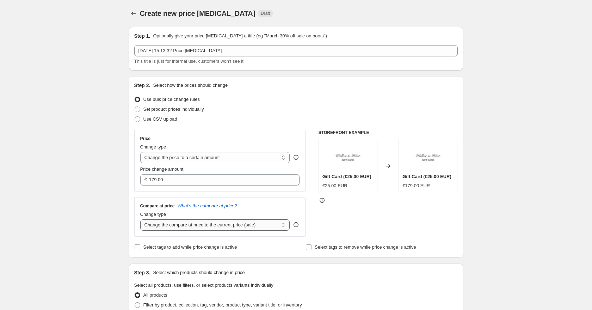
click at [140, 219] on select "Change the compare at price to the current price (sale) Change the compare at p…" at bounding box center [215, 224] width 150 height 11
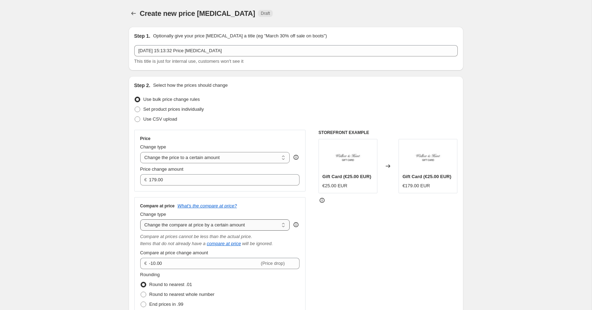
click at [182, 227] on select "Change the compare at price to the current price (sale) Change the compare at p…" at bounding box center [215, 224] width 150 height 11
select select "to"
click at [140, 219] on select "Change the compare at price to the current price (sale) Change the compare at p…" at bounding box center [215, 224] width 150 height 11
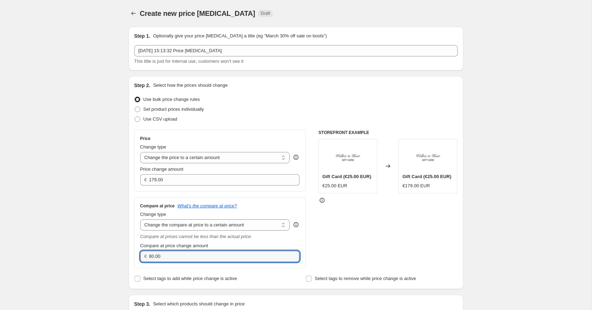
drag, startPoint x: 171, startPoint y: 260, endPoint x: 136, endPoint y: 252, distance: 36.1
click at [139, 253] on div "Compare at price What's the compare at price? Change type Change the compare at…" at bounding box center [220, 232] width 172 height 71
paste input "179"
type input "179.00"
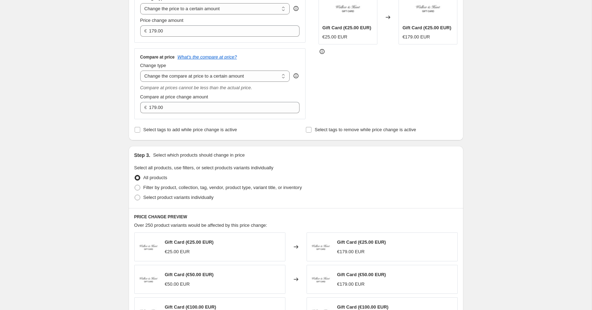
scroll to position [182, 0]
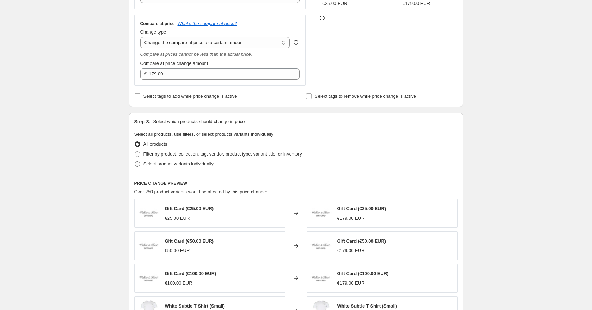
click at [135, 164] on span at bounding box center [138, 164] width 6 height 6
click at [135, 161] on input "Select product variants individually" at bounding box center [135, 161] width 0 height 0
radio input "true"
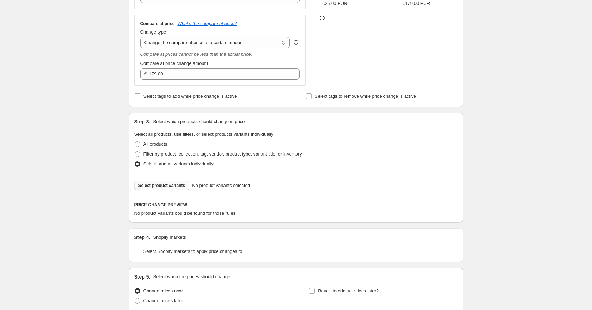
click at [171, 188] on span "Select product variants" at bounding box center [162, 186] width 47 height 6
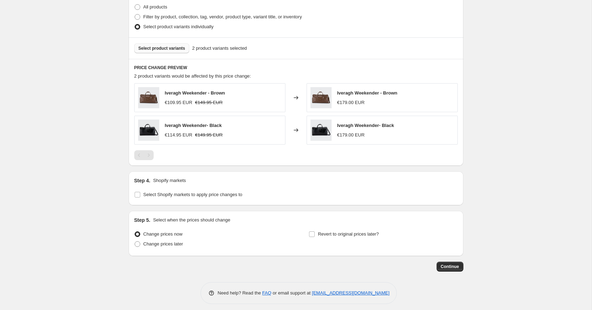
scroll to position [324, 0]
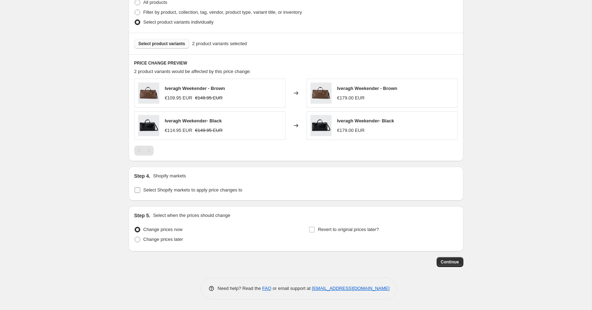
click at [140, 189] on input "Select Shopify markets to apply price changes to" at bounding box center [138, 190] width 6 height 6
checkbox input "true"
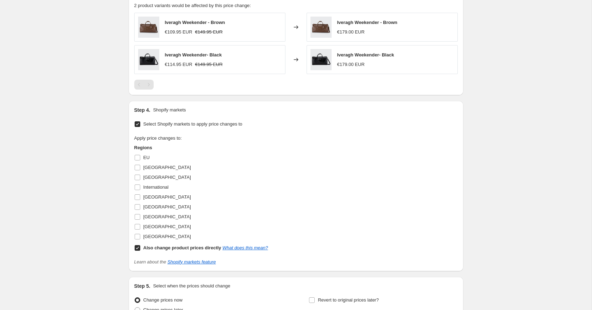
scroll to position [413, 0]
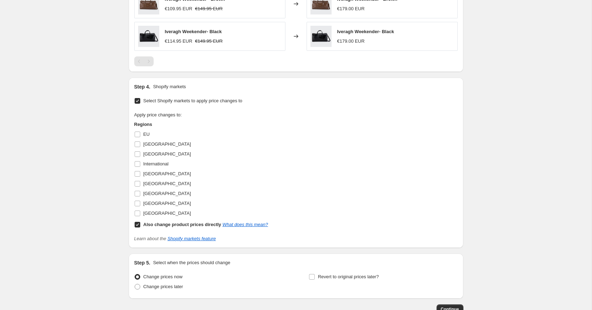
click at [138, 226] on input "Also change product prices directly What does this mean?" at bounding box center [138, 225] width 6 height 6
checkbox input "false"
click at [138, 214] on input "United States" at bounding box center [138, 213] width 6 height 6
checkbox input "true"
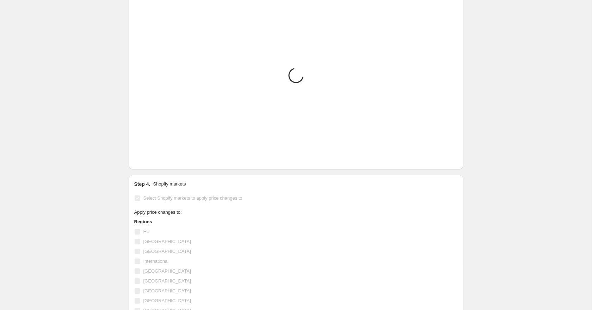
click at [115, 197] on div "Create new price change job. This page is ready Create new price change job Dra…" at bounding box center [296, 21] width 592 height 868
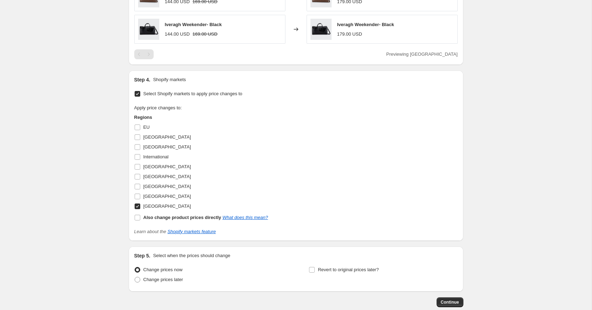
scroll to position [460, 0]
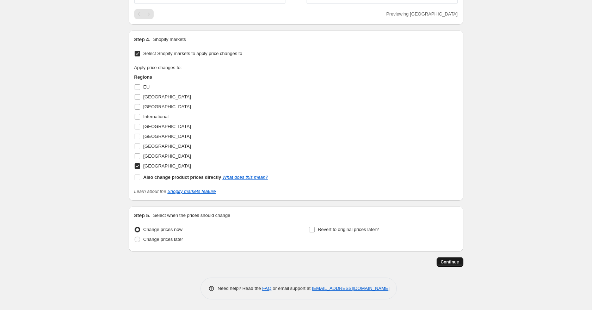
click at [446, 259] on span "Continue" at bounding box center [450, 262] width 18 height 6
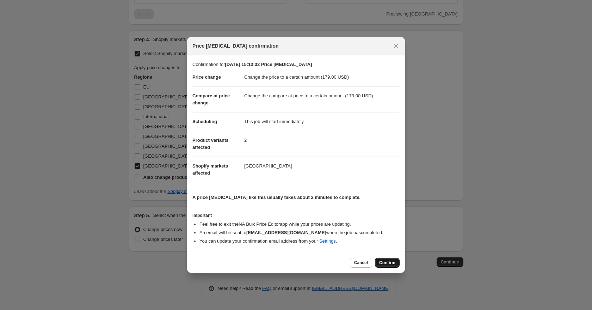
click at [394, 265] on span "Confirm" at bounding box center [387, 263] width 16 height 6
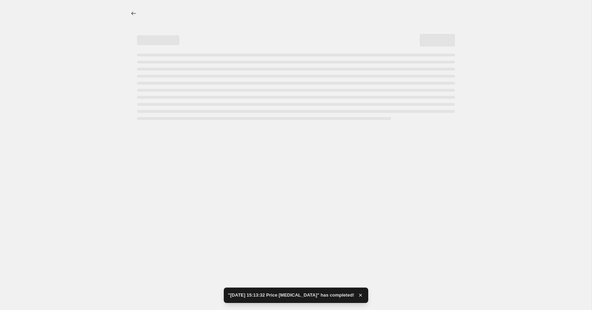
select select "to"
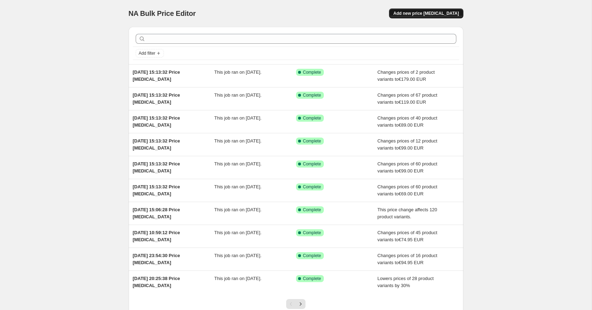
click at [417, 11] on span "Add new price [MEDICAL_DATA]" at bounding box center [426, 14] width 66 height 6
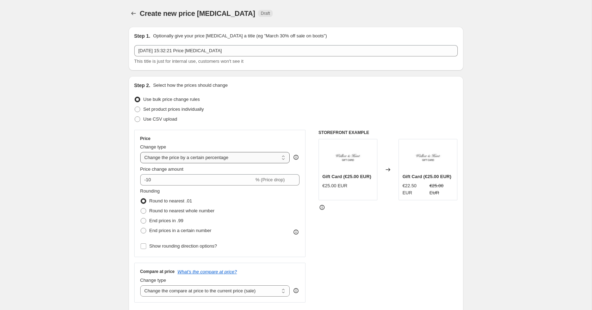
click at [179, 163] on select "Change the price to a certain amount Change the price by a certain amount Chang…" at bounding box center [215, 157] width 150 height 11
select select "to"
click at [140, 152] on select "Change the price to a certain amount Change the price by a certain amount Chang…" at bounding box center [215, 157] width 150 height 11
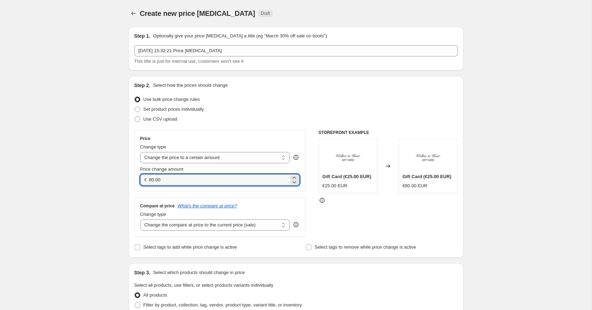
drag, startPoint x: 170, startPoint y: 180, endPoint x: 131, endPoint y: 176, distance: 39.1
click at [134, 176] on div "Price Change type Change the price to a certain amount Change the price by a ce…" at bounding box center [220, 183] width 172 height 107
type input "119.00"
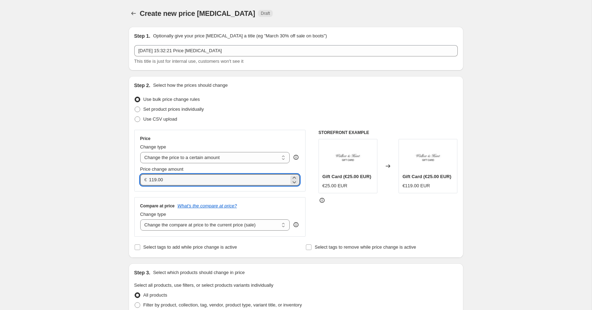
drag, startPoint x: 170, startPoint y: 180, endPoint x: 143, endPoint y: 177, distance: 27.3
click at [145, 177] on div "€ 119.00" at bounding box center [220, 179] width 160 height 11
click at [166, 224] on select "Change the compare at price to the current price (sale) Change the compare at p…" at bounding box center [215, 224] width 150 height 11
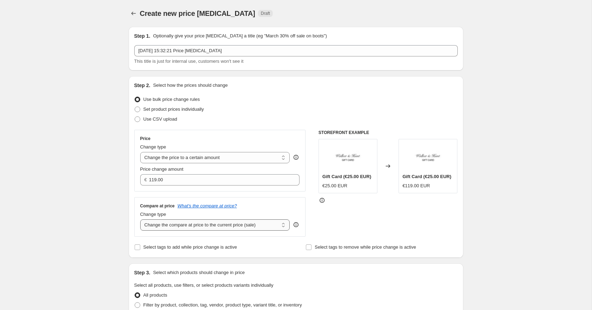
select select "to"
click at [140, 219] on select "Change the compare at price to the current price (sale) Change the compare at p…" at bounding box center [215, 224] width 150 height 11
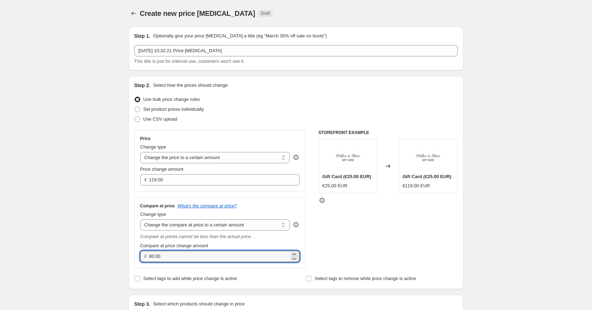
drag, startPoint x: 173, startPoint y: 257, endPoint x: 131, endPoint y: 256, distance: 41.6
click at [134, 257] on div "Compare at price What's the compare at price? Change type Change the compare at…" at bounding box center [220, 232] width 172 height 71
paste input "119"
type input "119.00"
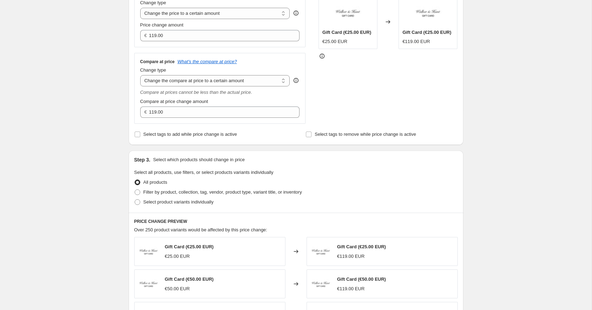
scroll to position [151, 0]
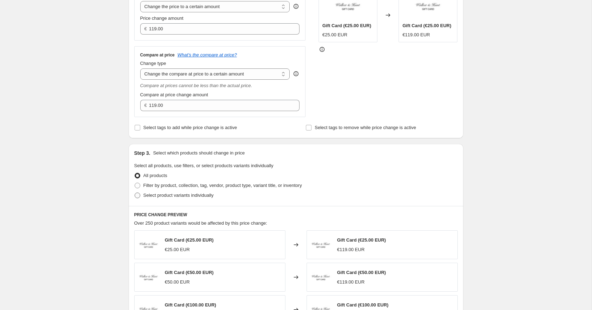
click at [135, 195] on span at bounding box center [138, 195] width 6 height 6
click at [135, 193] on input "Select product variants individually" at bounding box center [135, 192] width 0 height 0
radio input "true"
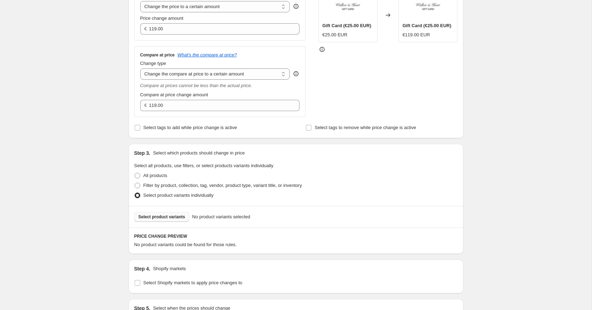
click at [164, 218] on span "Select product variants" at bounding box center [162, 217] width 47 height 6
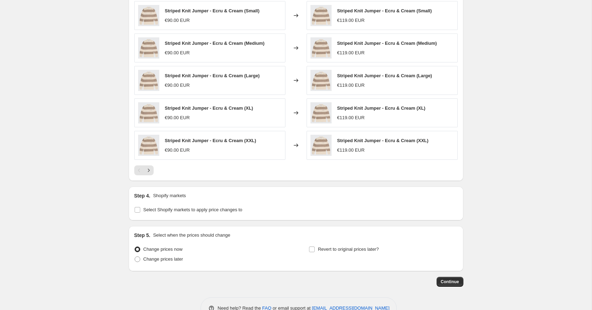
scroll to position [421, 0]
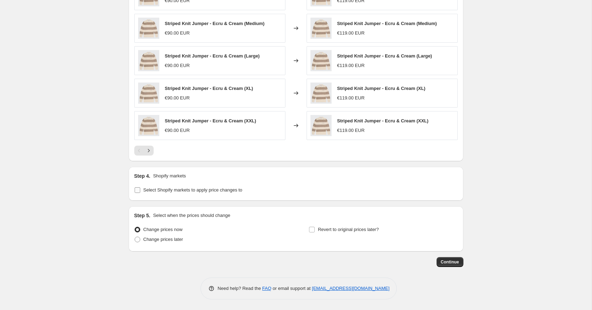
click at [139, 190] on input "Select Shopify markets to apply price changes to" at bounding box center [138, 190] width 6 height 6
checkbox input "true"
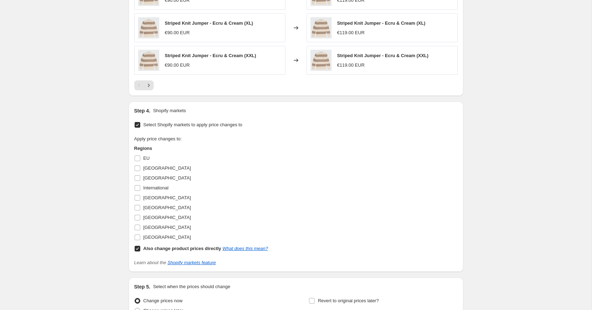
scroll to position [512, 0]
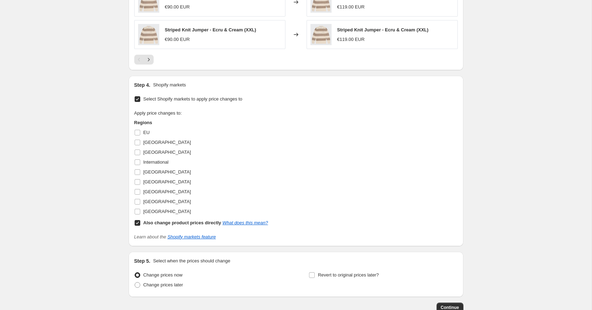
click at [139, 222] on input "Also change product prices directly What does this mean?" at bounding box center [138, 223] width 6 height 6
checkbox input "false"
click at [137, 213] on input "United States" at bounding box center [138, 212] width 6 height 6
checkbox input "true"
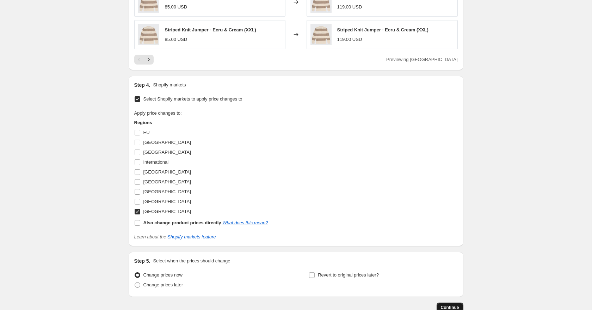
click at [454, 307] on span "Continue" at bounding box center [450, 308] width 18 height 6
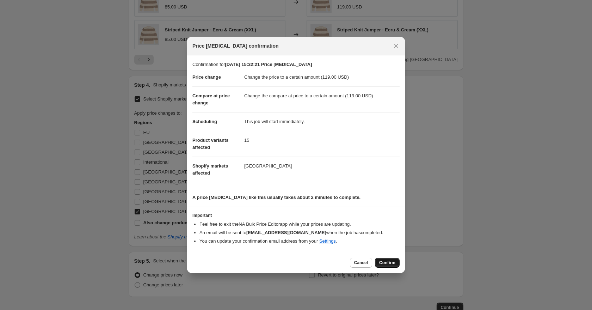
click at [393, 268] on button "Confirm" at bounding box center [387, 263] width 25 height 10
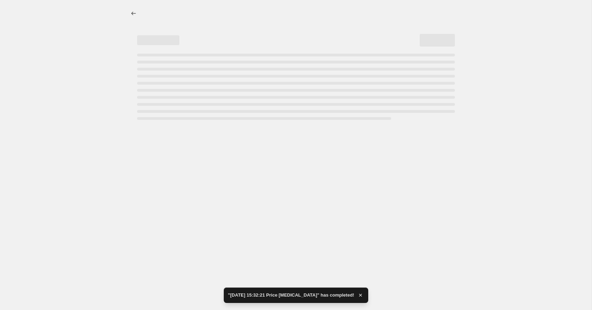
select select "to"
